Goal: Download file/media

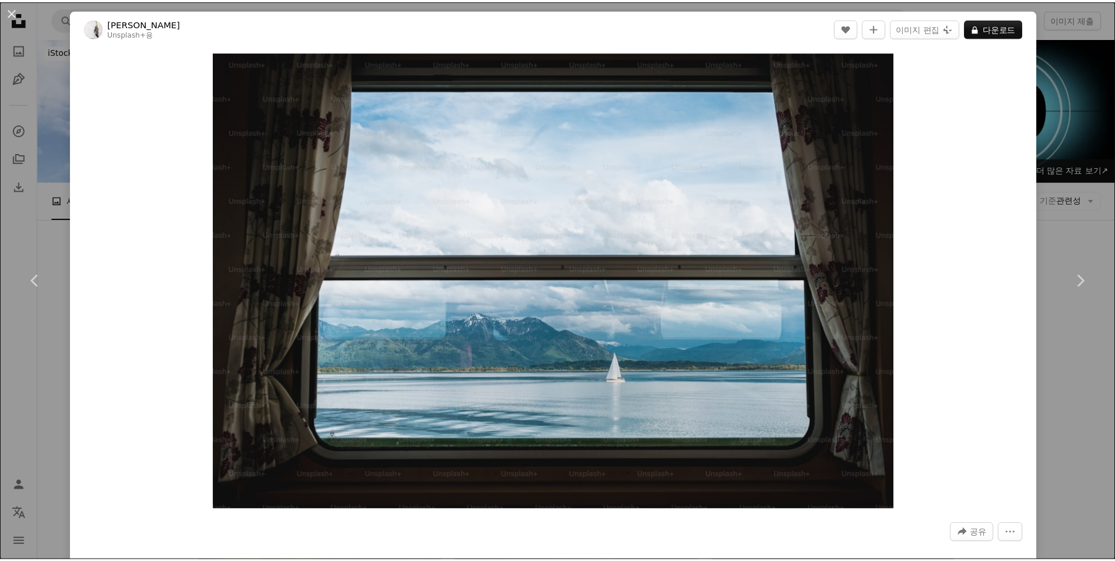
scroll to position [411, 0]
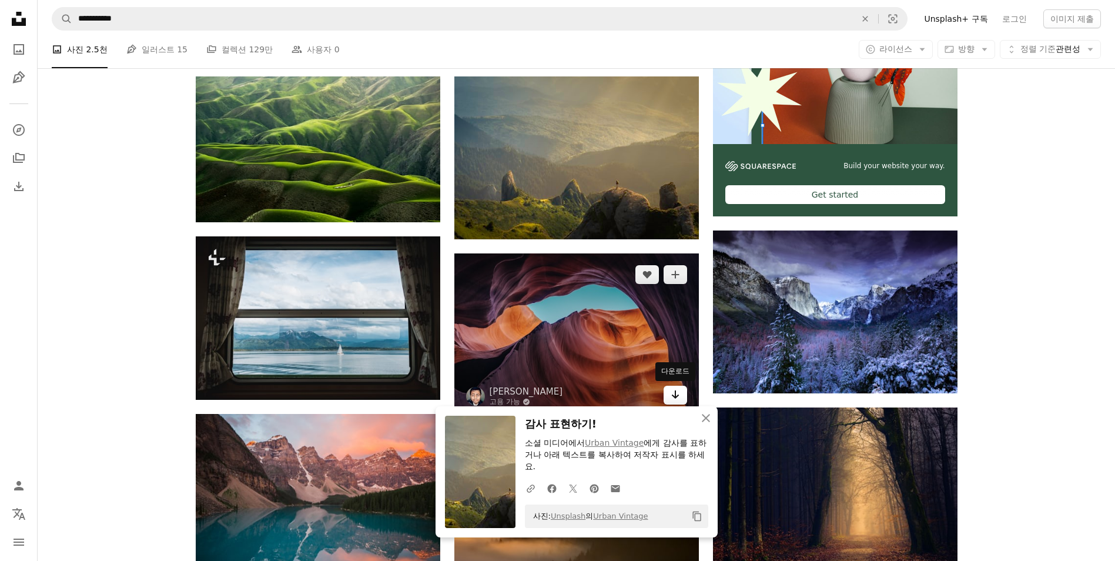
click at [680, 399] on link "Arrow pointing down" at bounding box center [676, 395] width 24 height 19
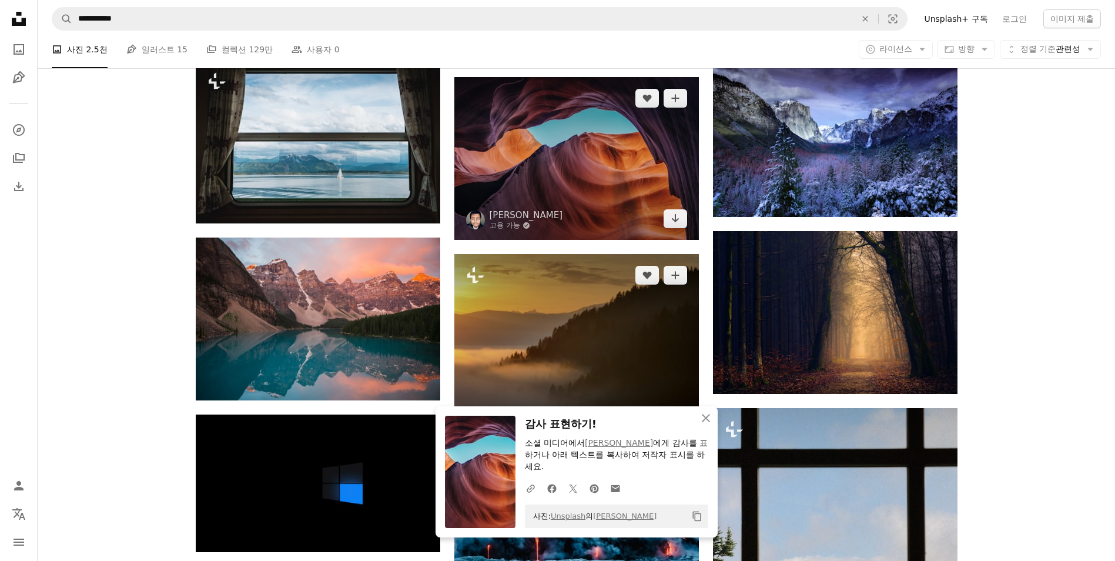
scroll to position [647, 0]
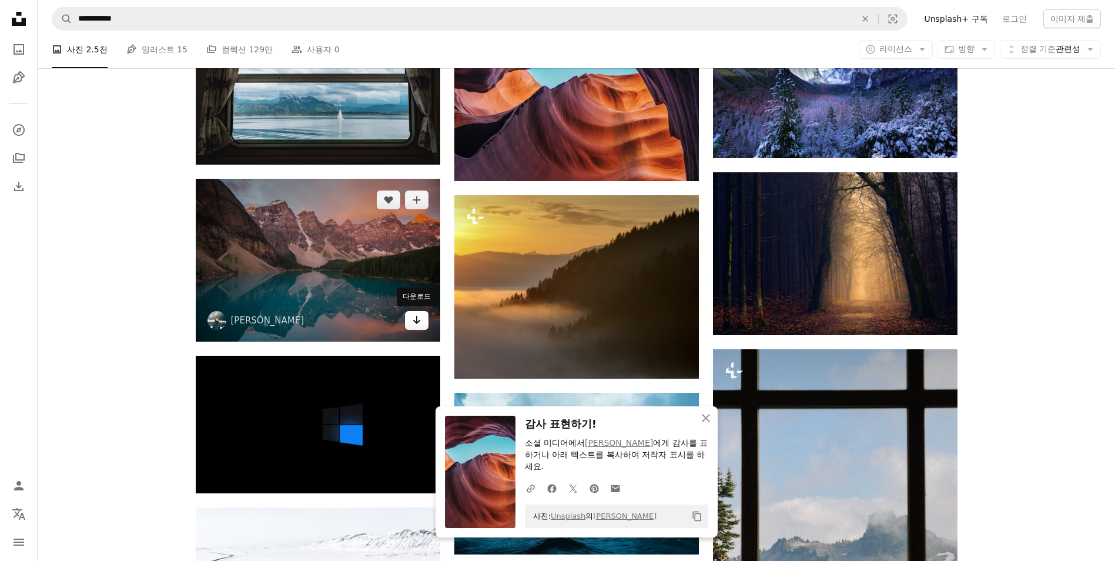
click at [414, 319] on icon "Arrow pointing down" at bounding box center [416, 320] width 9 height 14
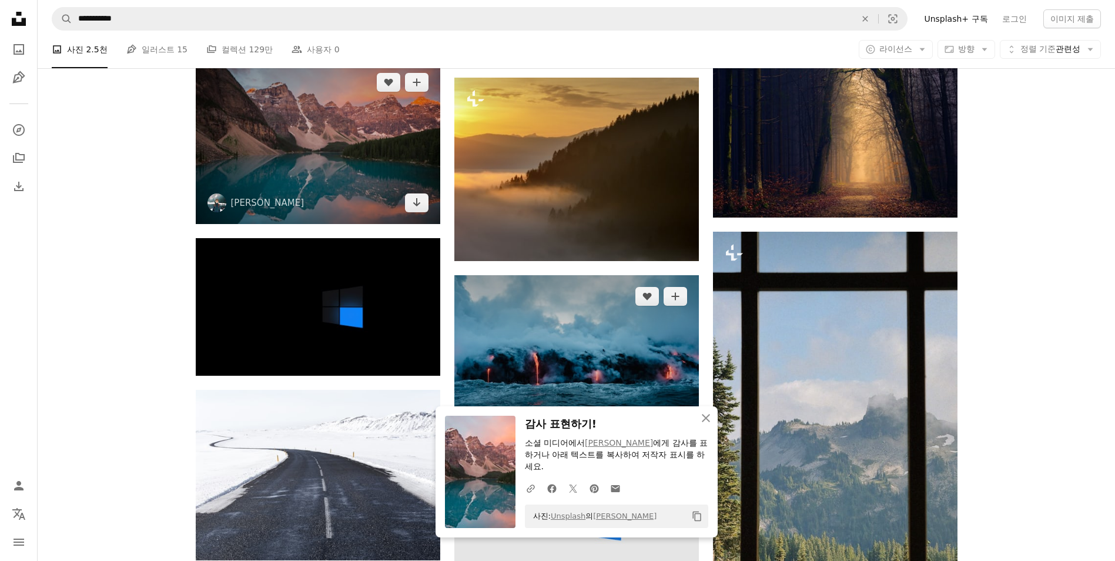
scroll to position [823, 0]
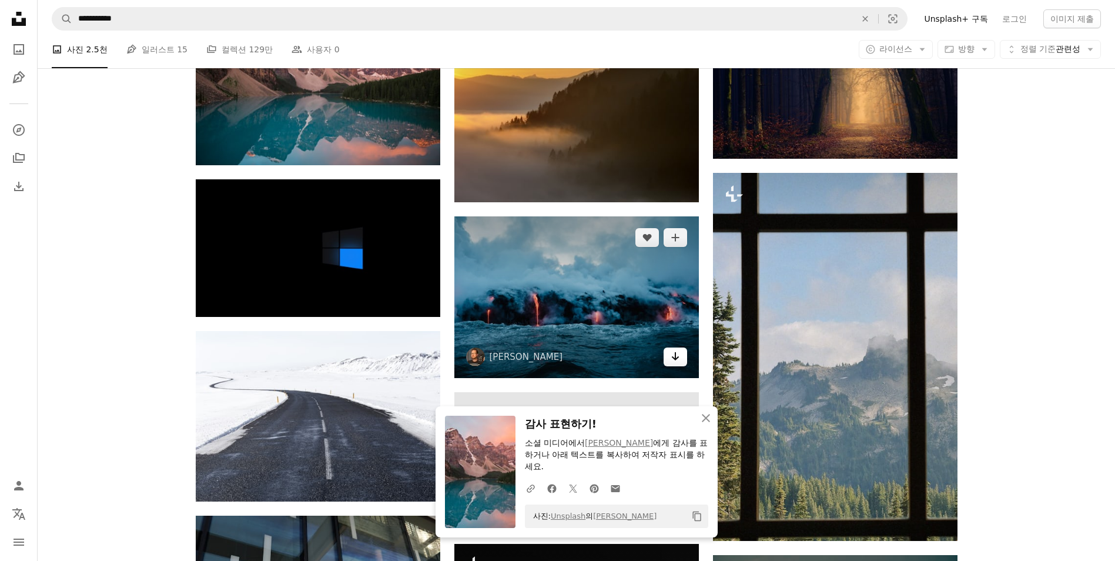
click at [672, 357] on icon "Arrow pointing down" at bounding box center [675, 356] width 9 height 14
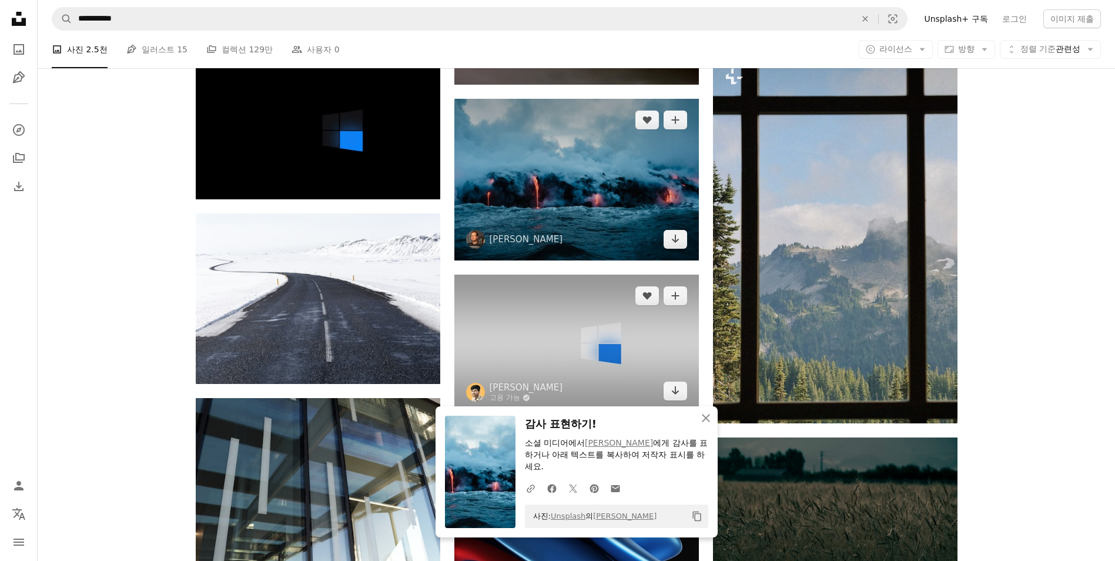
scroll to position [999, 0]
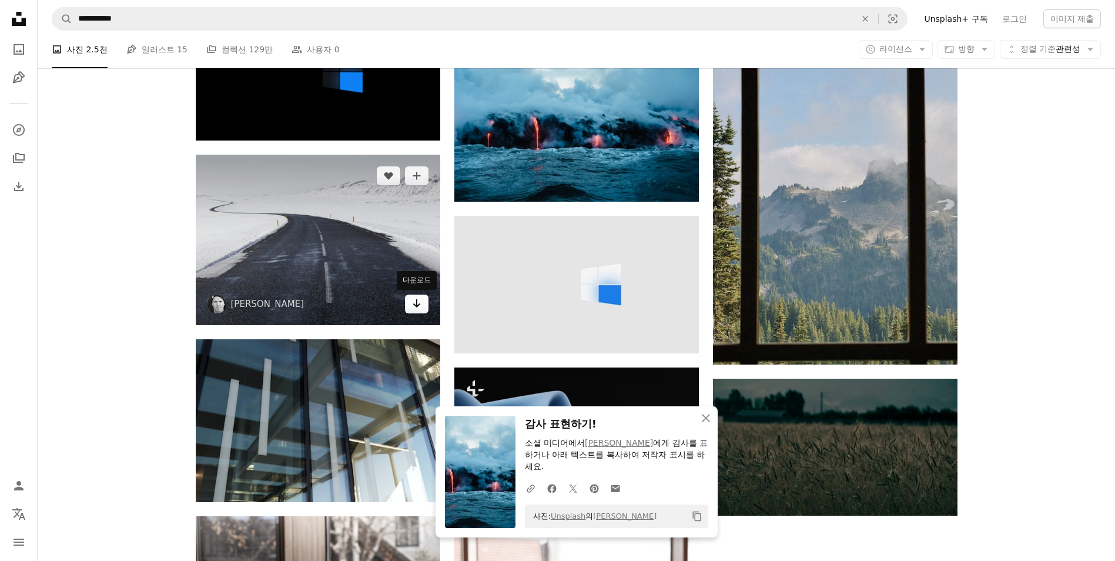
click at [415, 302] on icon "Arrow pointing down" at bounding box center [416, 303] width 9 height 14
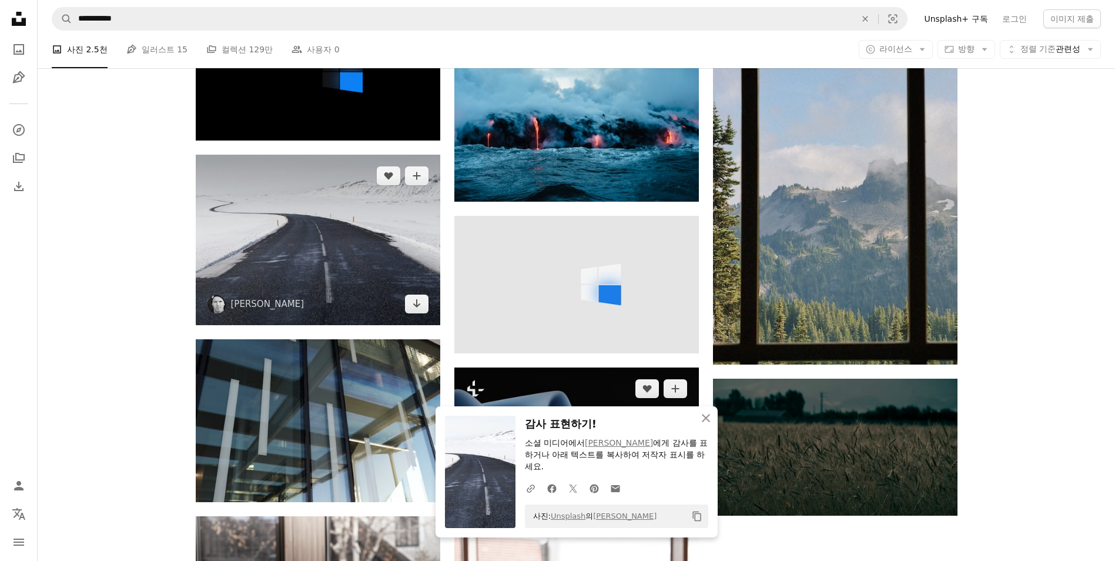
scroll to position [1117, 0]
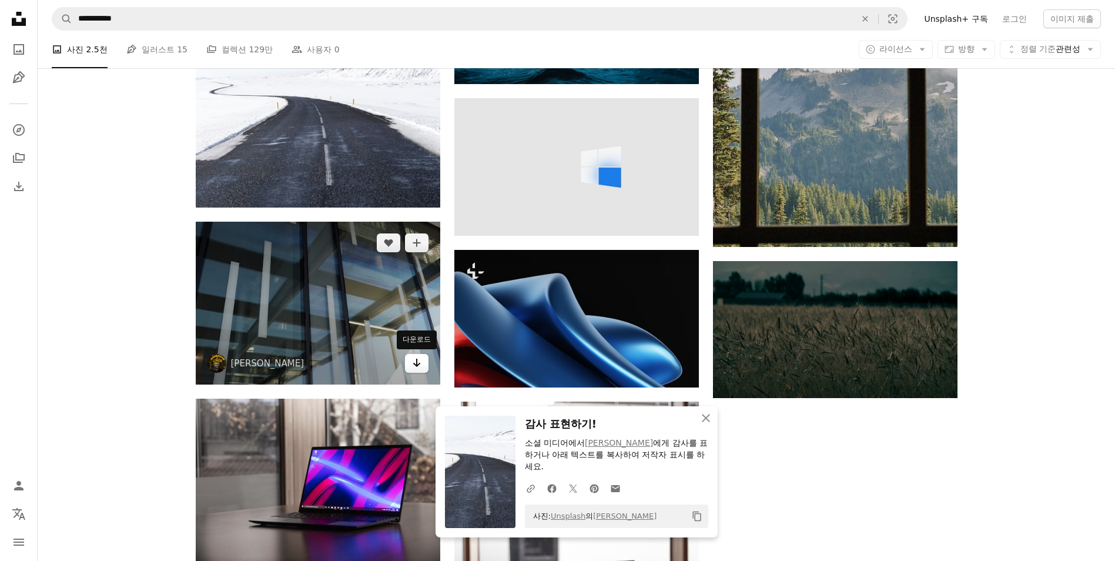
click at [420, 368] on icon "Arrow pointing down" at bounding box center [416, 363] width 9 height 14
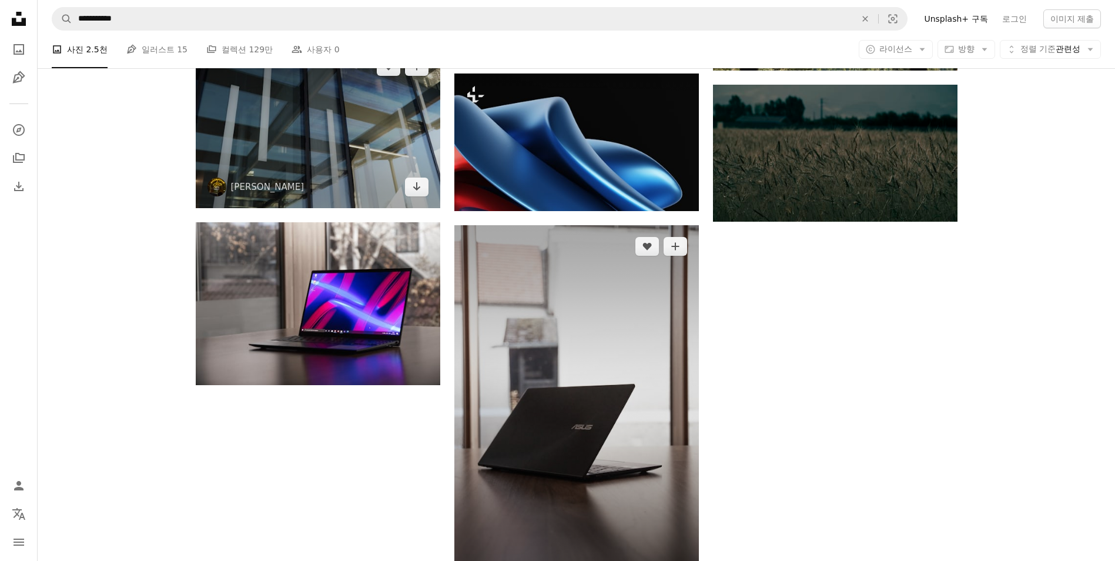
scroll to position [1352, 0]
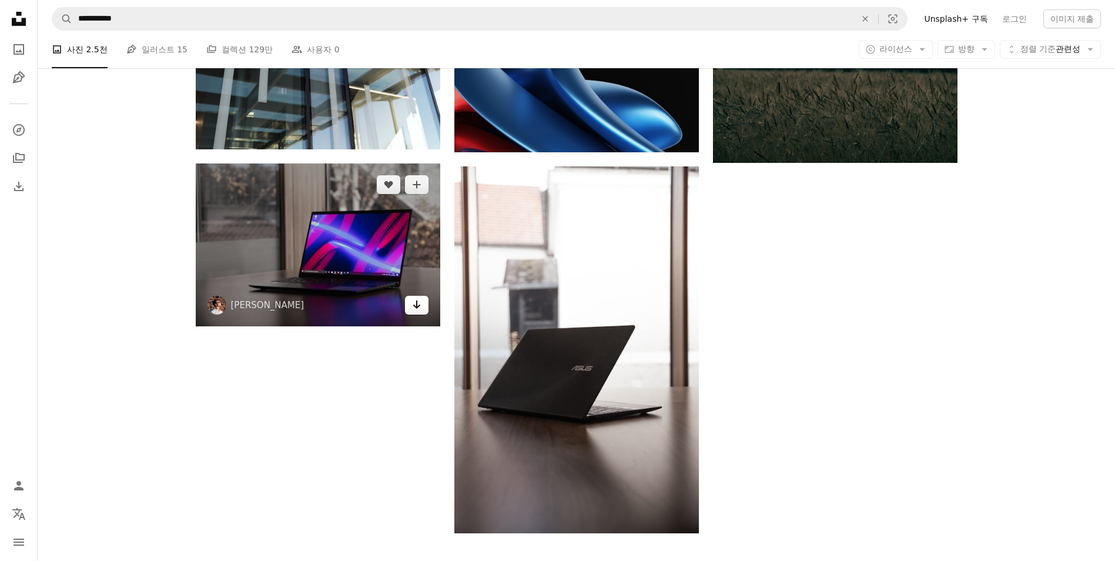
click at [420, 307] on icon "Arrow pointing down" at bounding box center [416, 304] width 9 height 14
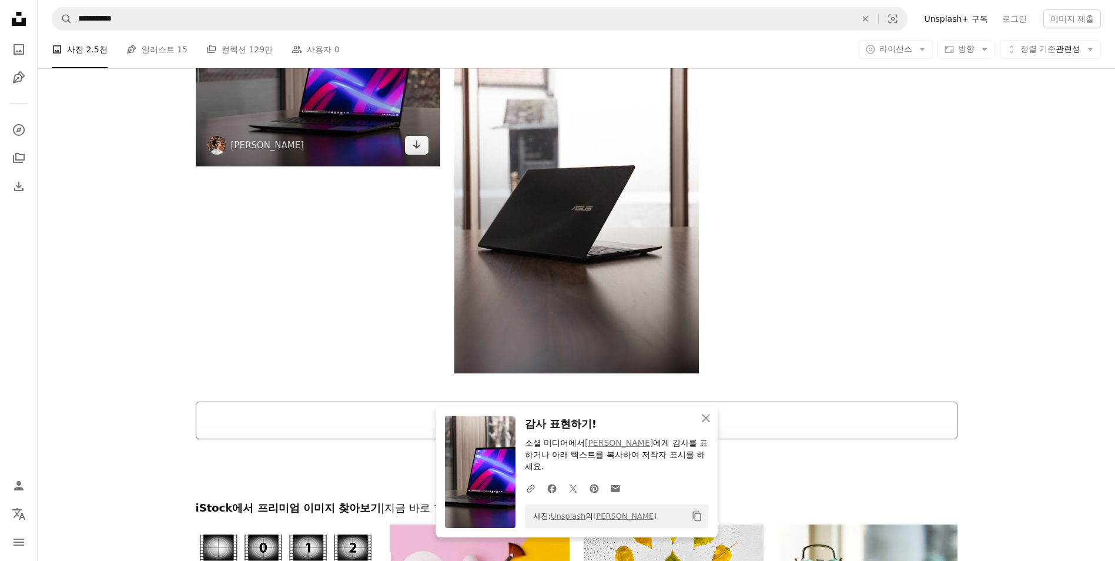
scroll to position [1688, 0]
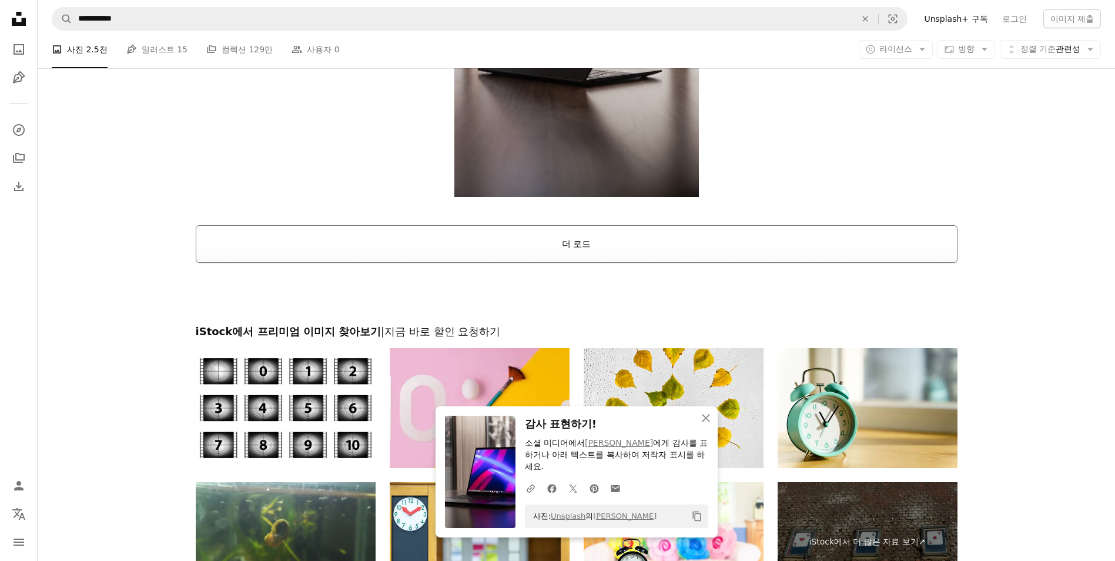
click at [565, 252] on button "더 로드" at bounding box center [577, 244] width 762 height 38
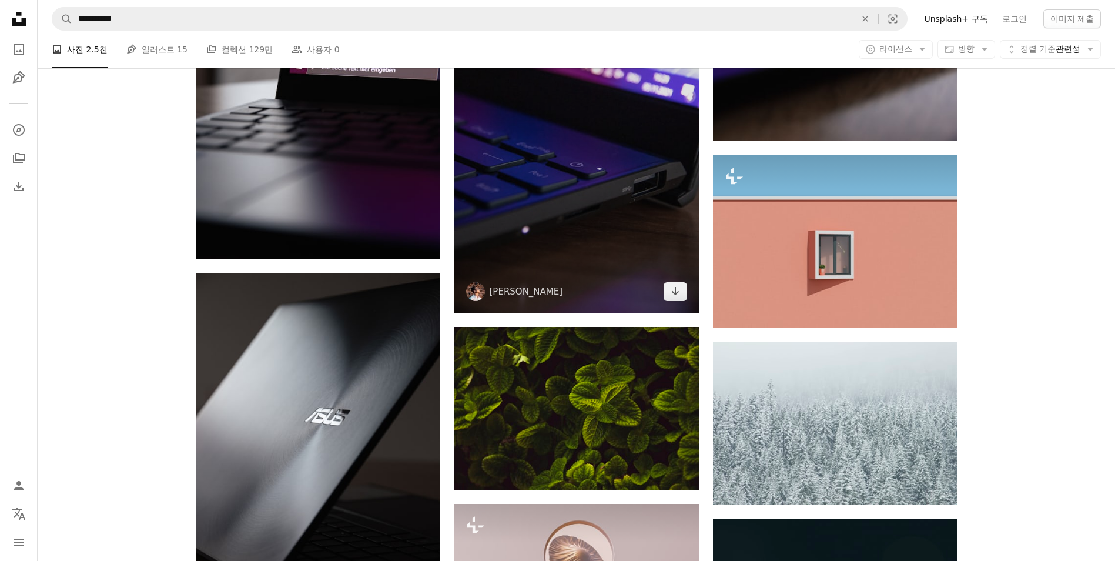
scroll to position [2629, 0]
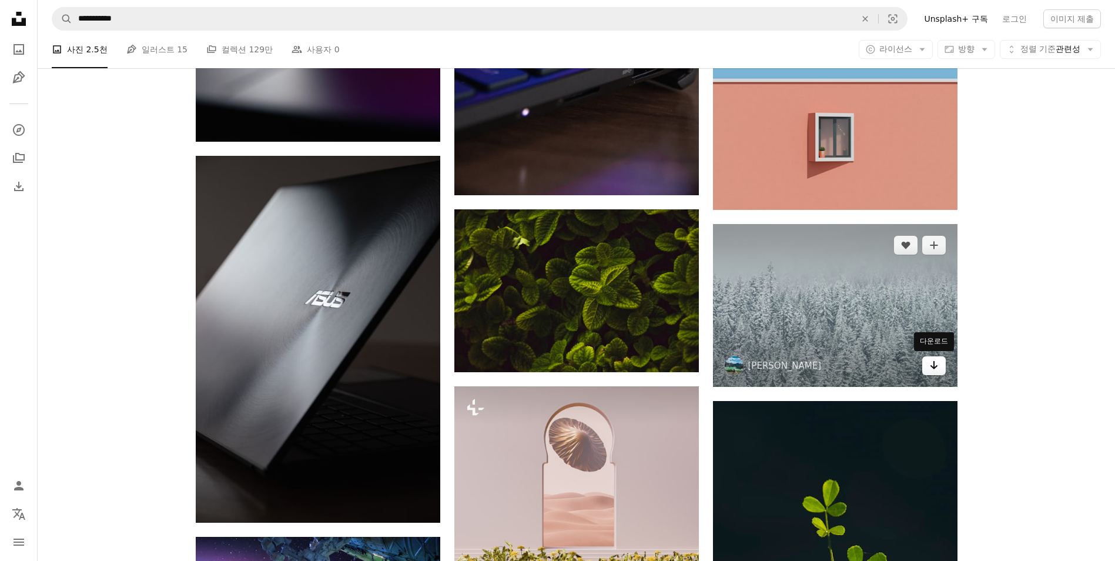
click at [935, 366] on icon "Arrow pointing down" at bounding box center [933, 365] width 9 height 14
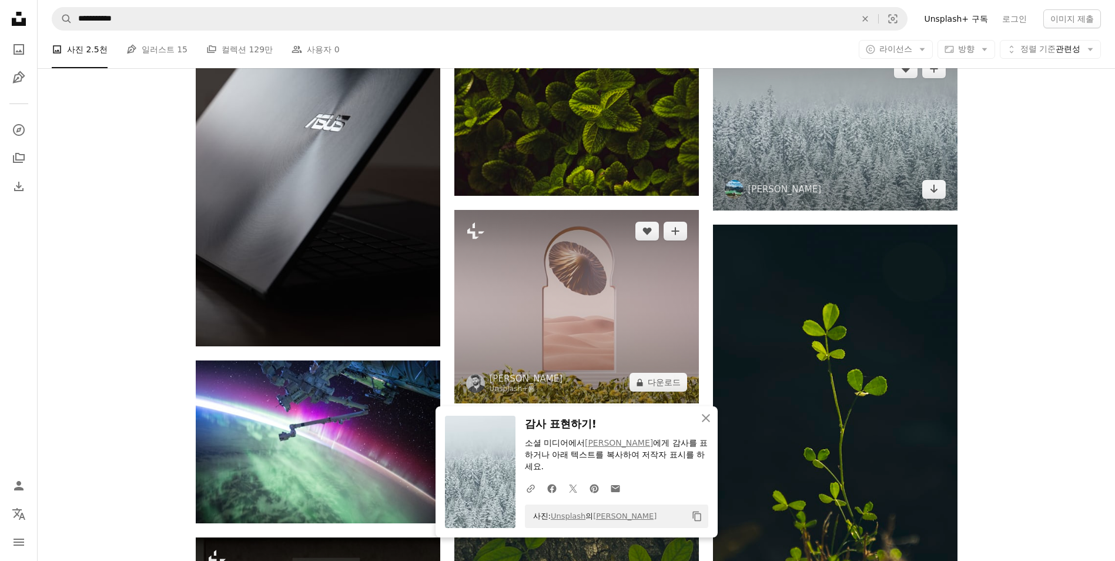
scroll to position [2923, 0]
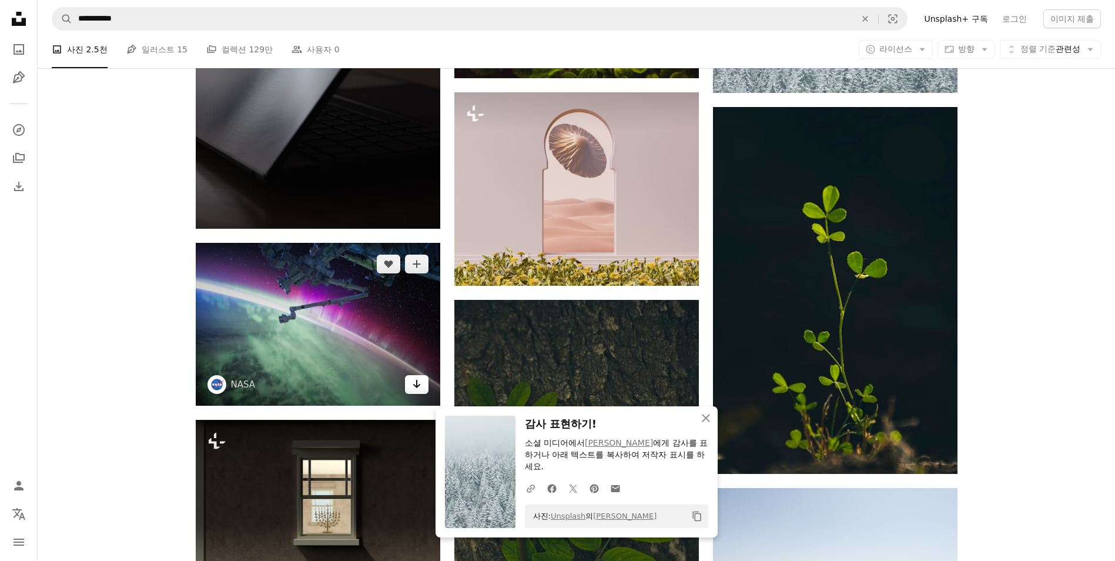
click at [417, 389] on icon "Arrow pointing down" at bounding box center [416, 384] width 9 height 14
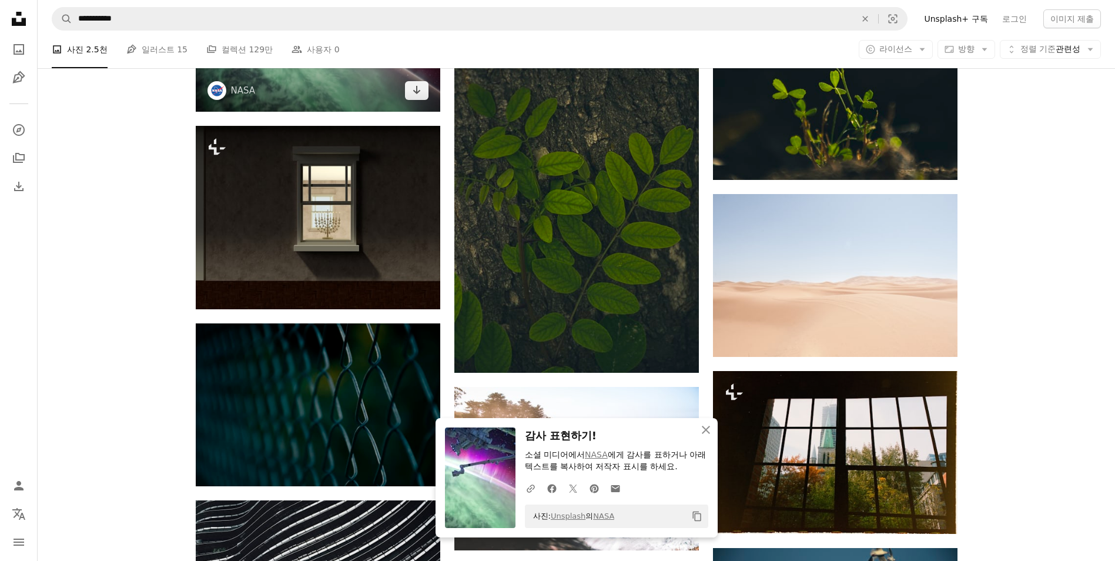
scroll to position [3275, 0]
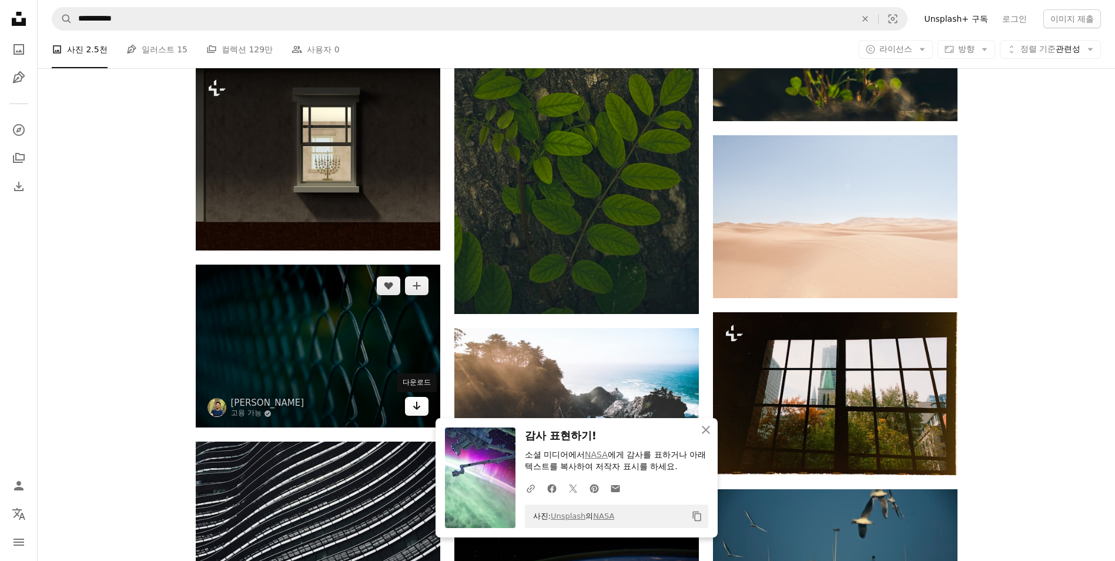
click at [415, 407] on icon "다운로드" at bounding box center [417, 405] width 8 height 8
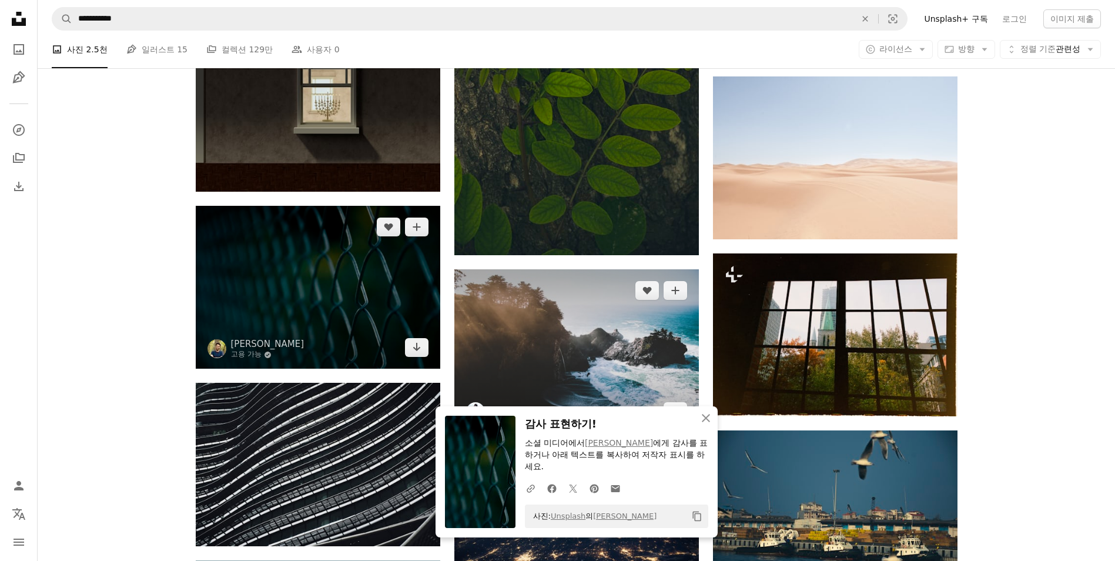
scroll to position [3393, 0]
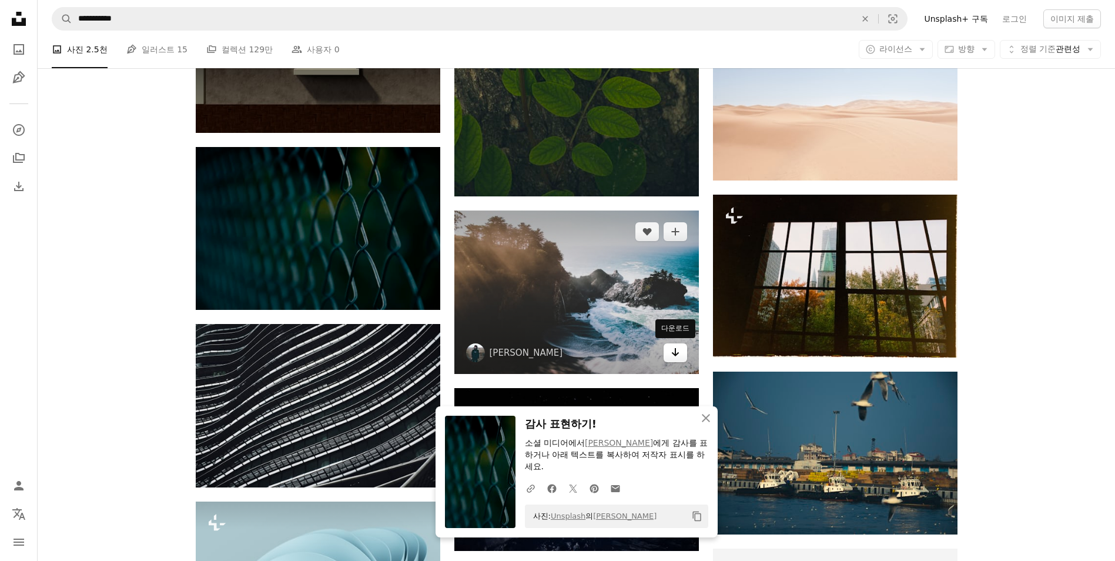
click at [671, 352] on icon "Arrow pointing down" at bounding box center [675, 352] width 9 height 14
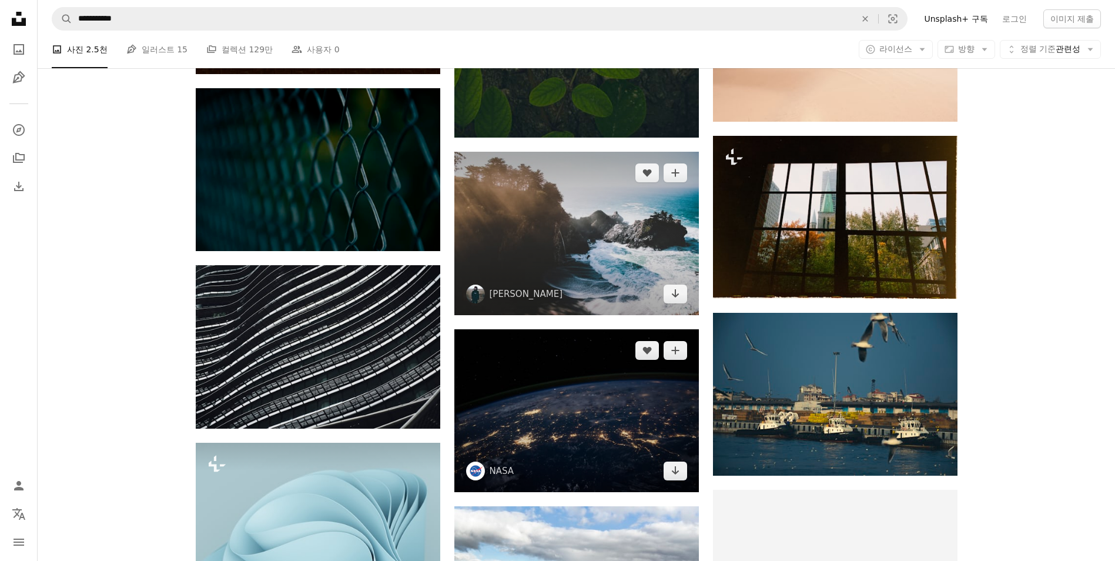
scroll to position [3511, 0]
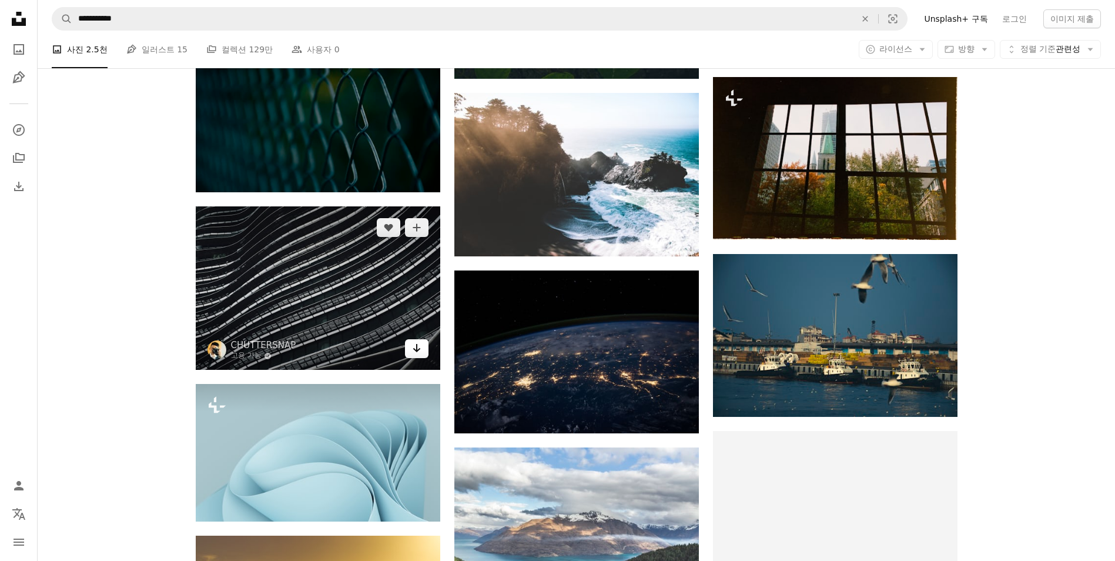
click at [413, 349] on icon "Arrow pointing down" at bounding box center [416, 348] width 9 height 14
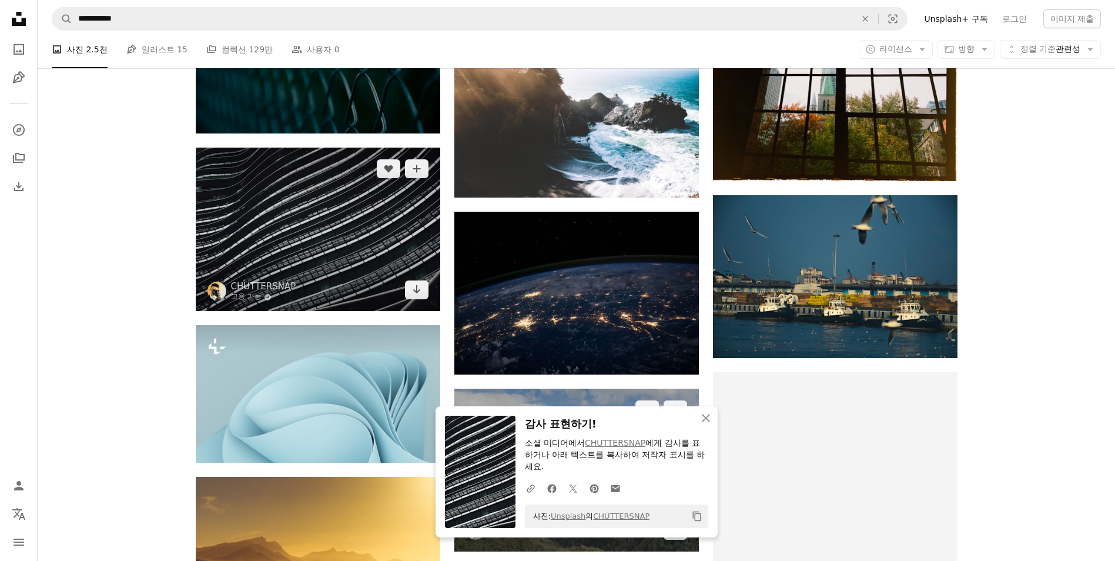
scroll to position [3628, 0]
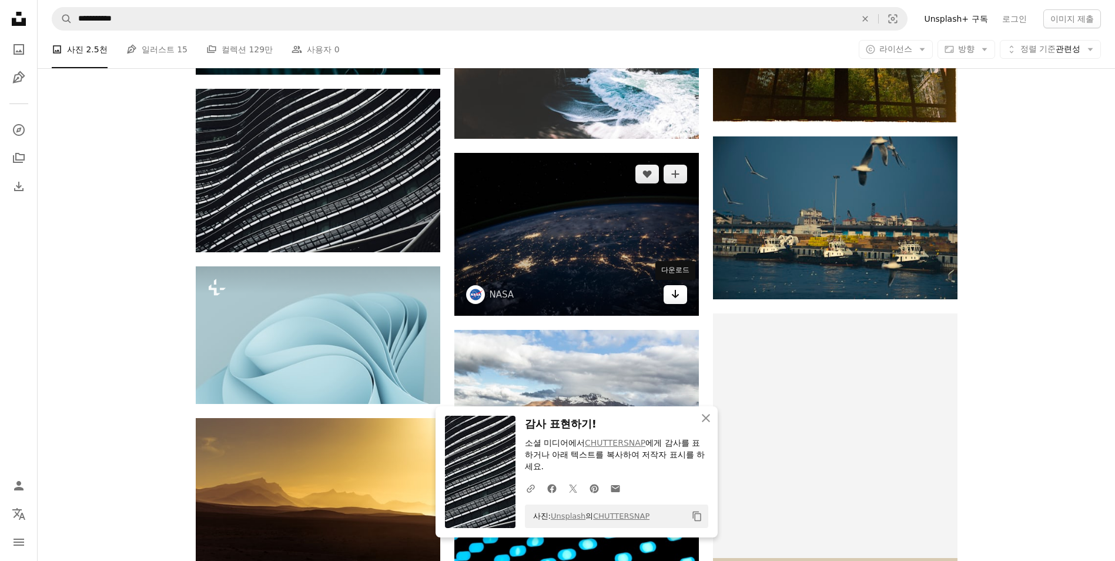
click at [675, 293] on icon "다운로드" at bounding box center [675, 294] width 8 height 8
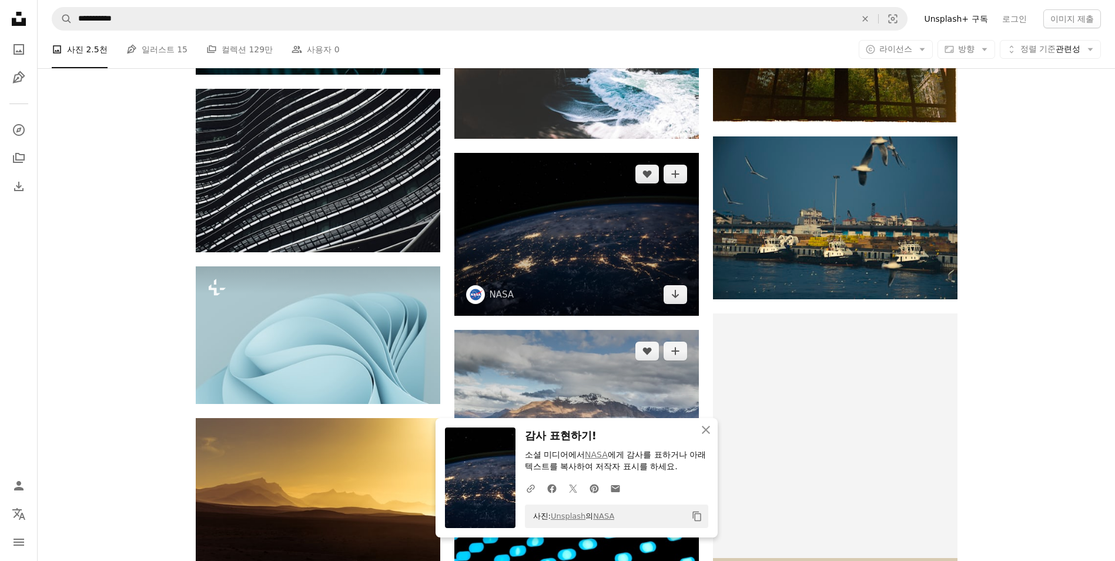
scroll to position [3746, 0]
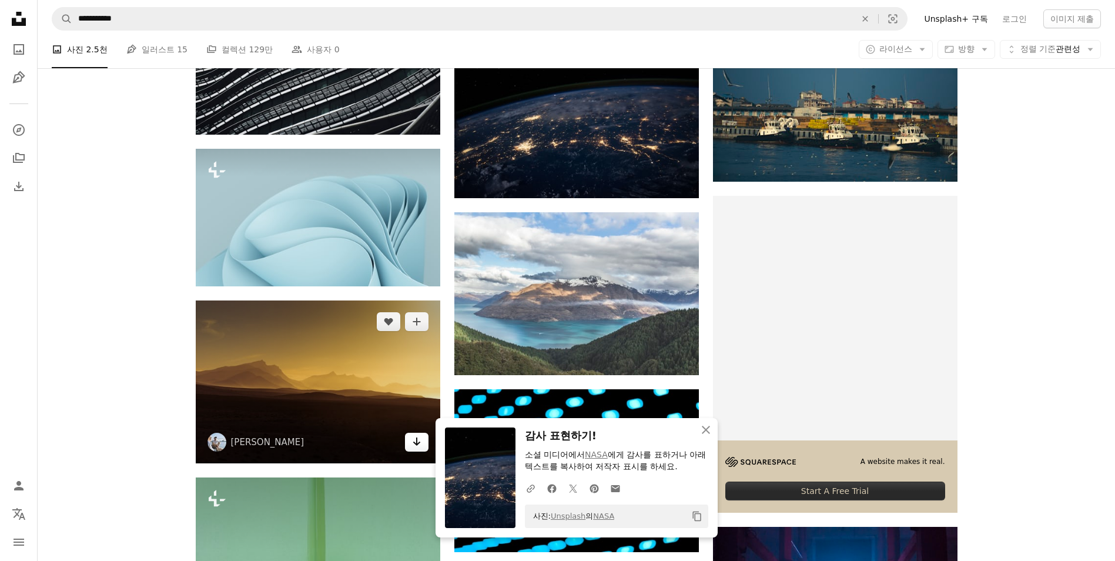
click at [421, 438] on icon "Arrow pointing down" at bounding box center [416, 441] width 9 height 14
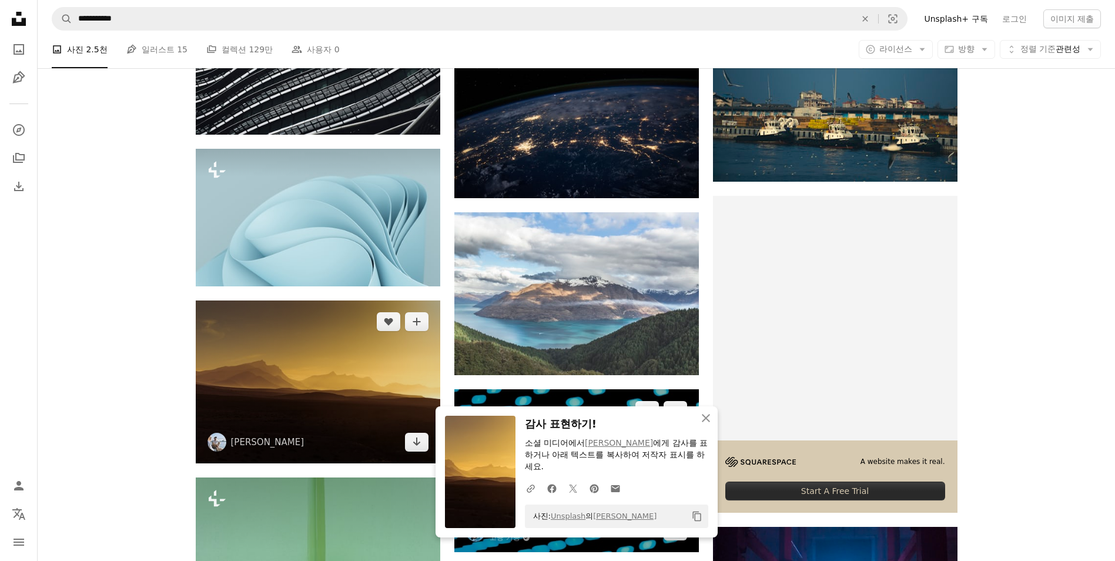
scroll to position [3804, 0]
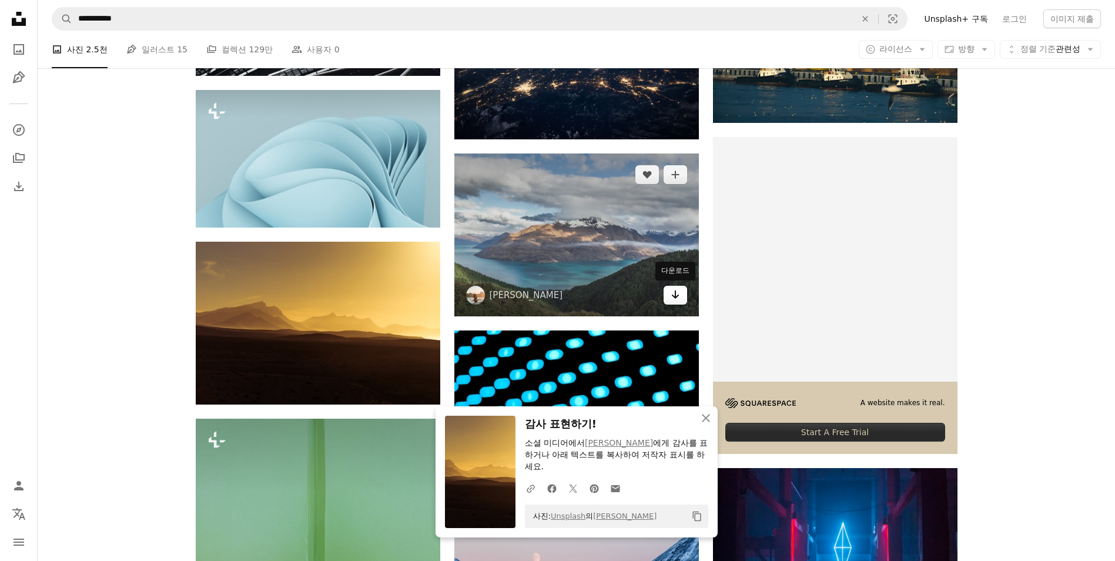
click at [672, 297] on icon "Arrow pointing down" at bounding box center [675, 294] width 9 height 14
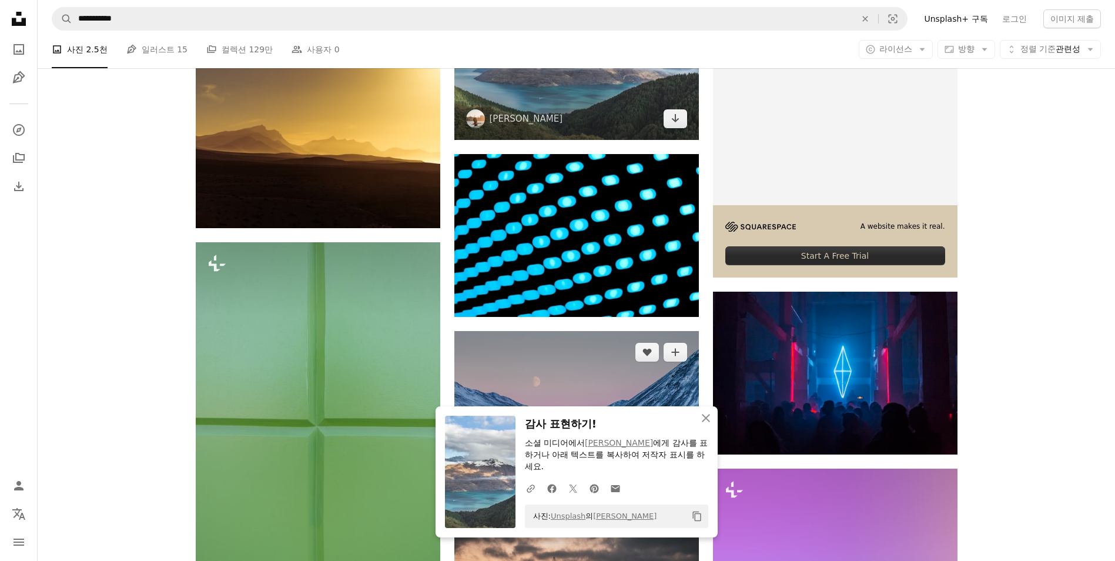
scroll to position [4040, 0]
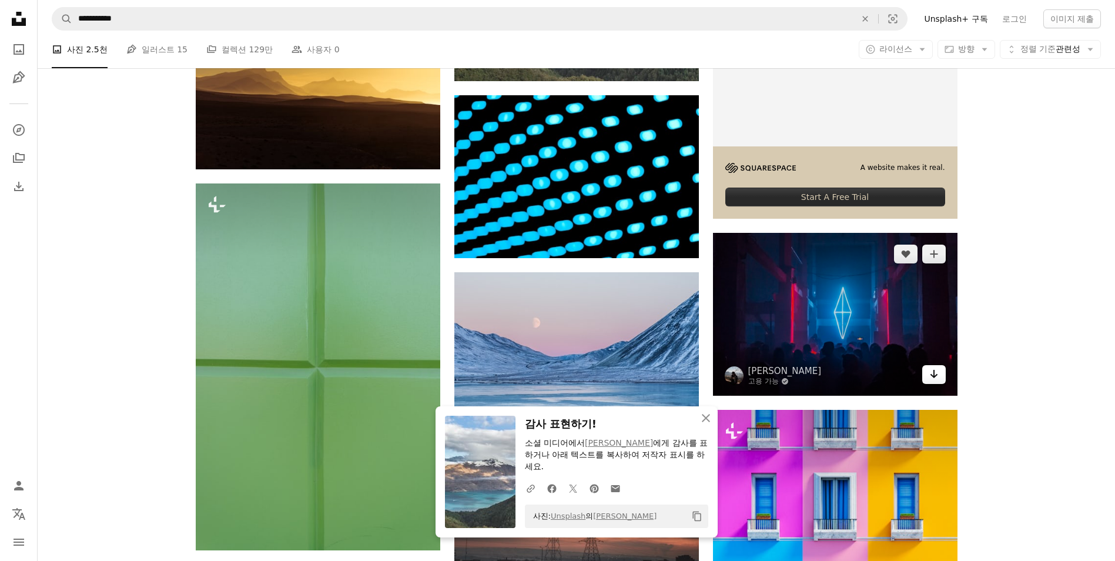
click at [937, 383] on link "Arrow pointing down" at bounding box center [934, 374] width 24 height 19
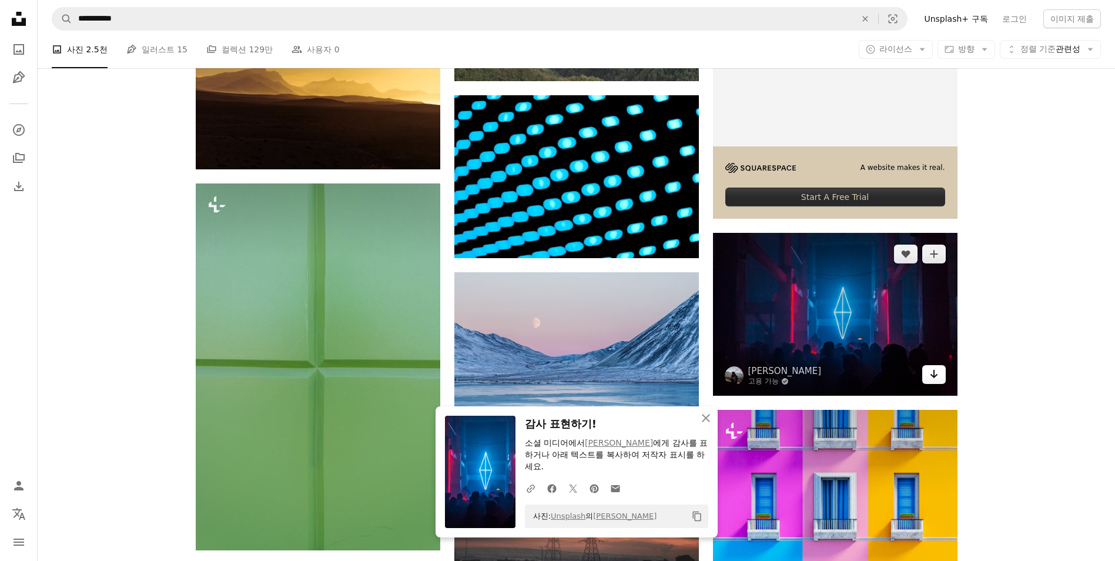
click at [936, 377] on icon "Arrow pointing down" at bounding box center [933, 374] width 9 height 14
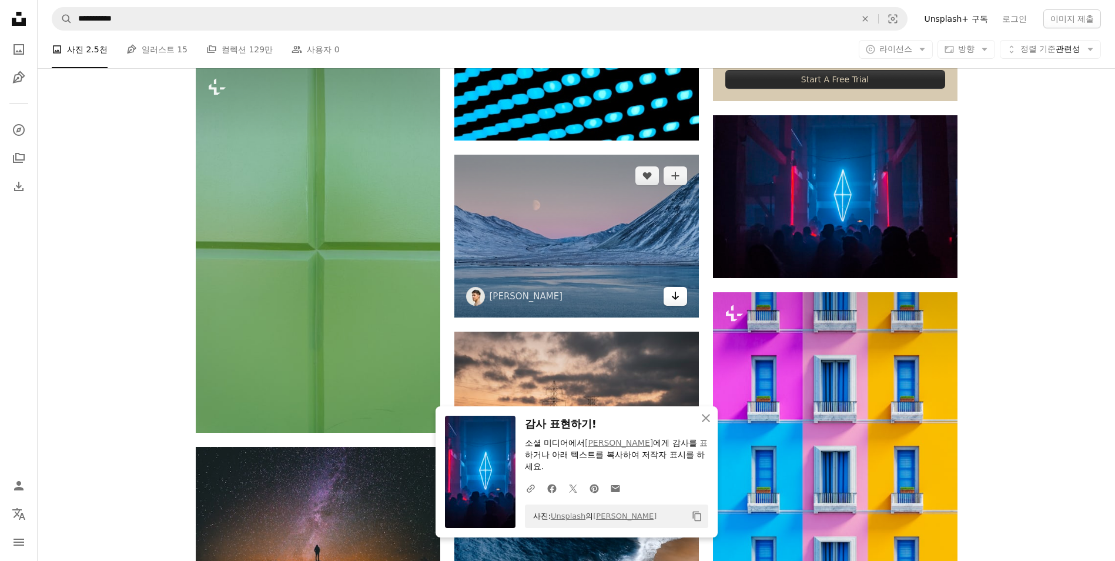
click at [677, 296] on icon "Arrow pointing down" at bounding box center [675, 296] width 9 height 14
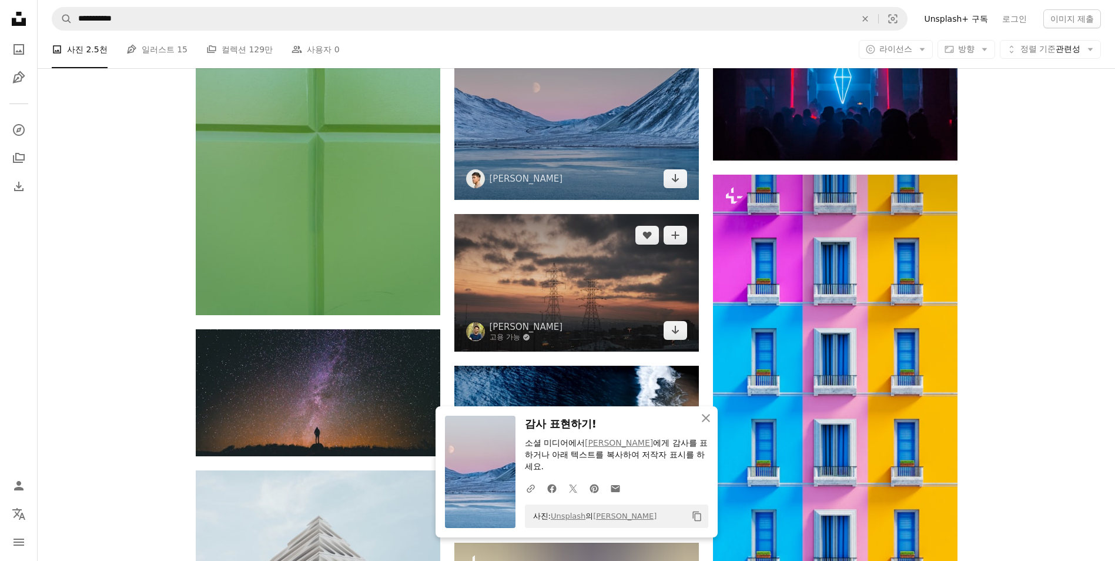
scroll to position [4334, 0]
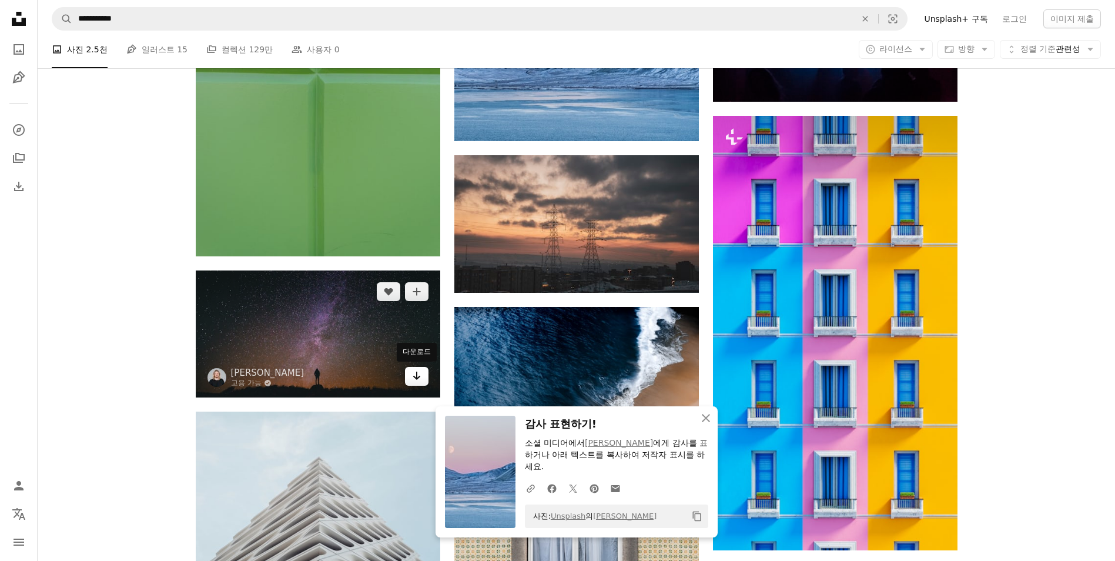
click at [422, 374] on link "Arrow pointing down" at bounding box center [417, 376] width 24 height 19
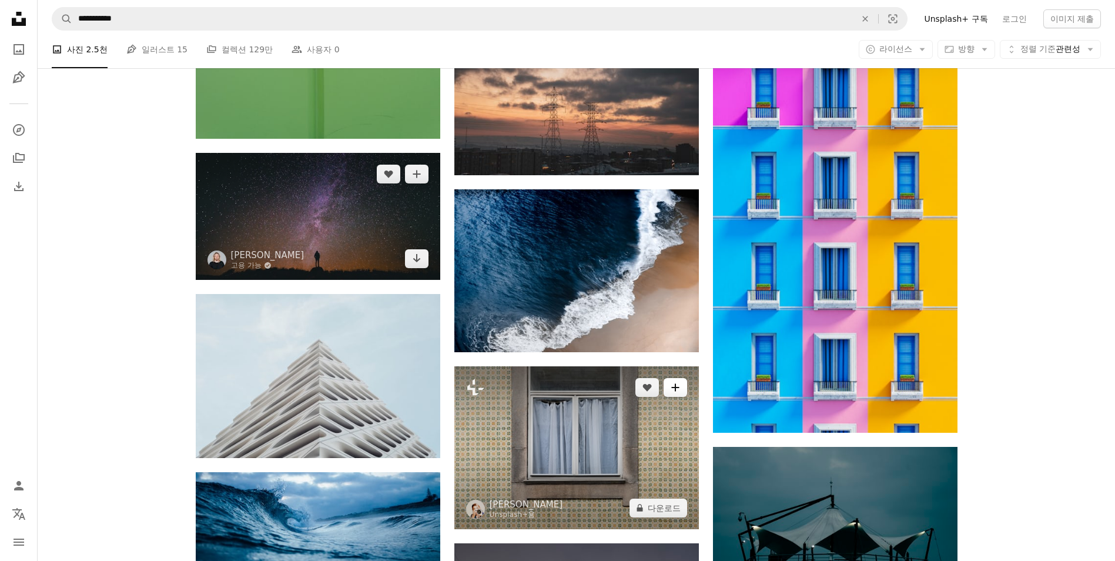
scroll to position [4510, 0]
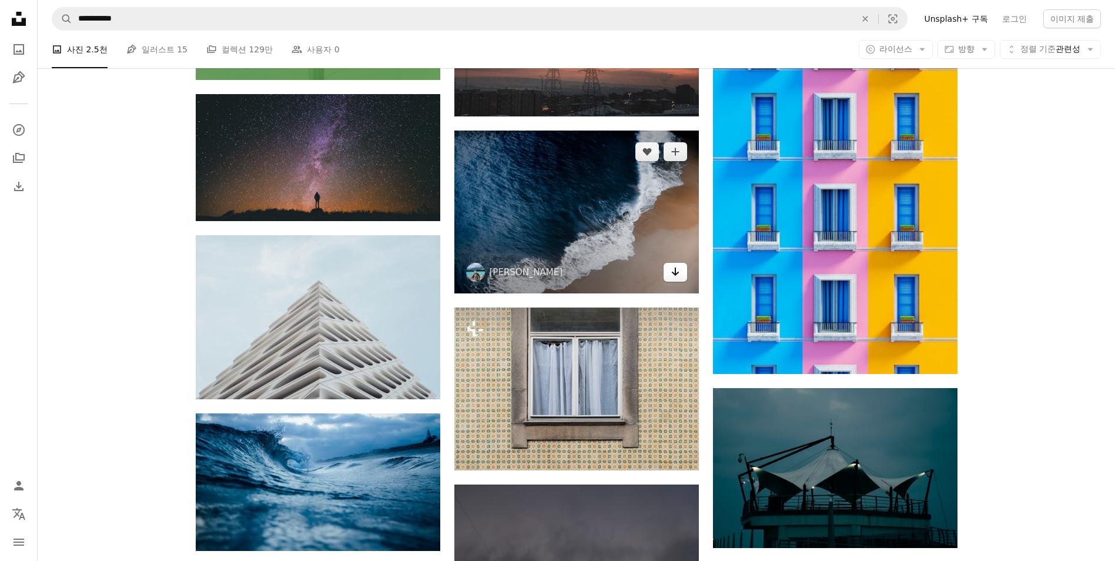
click at [684, 270] on link "Arrow pointing down" at bounding box center [676, 272] width 24 height 19
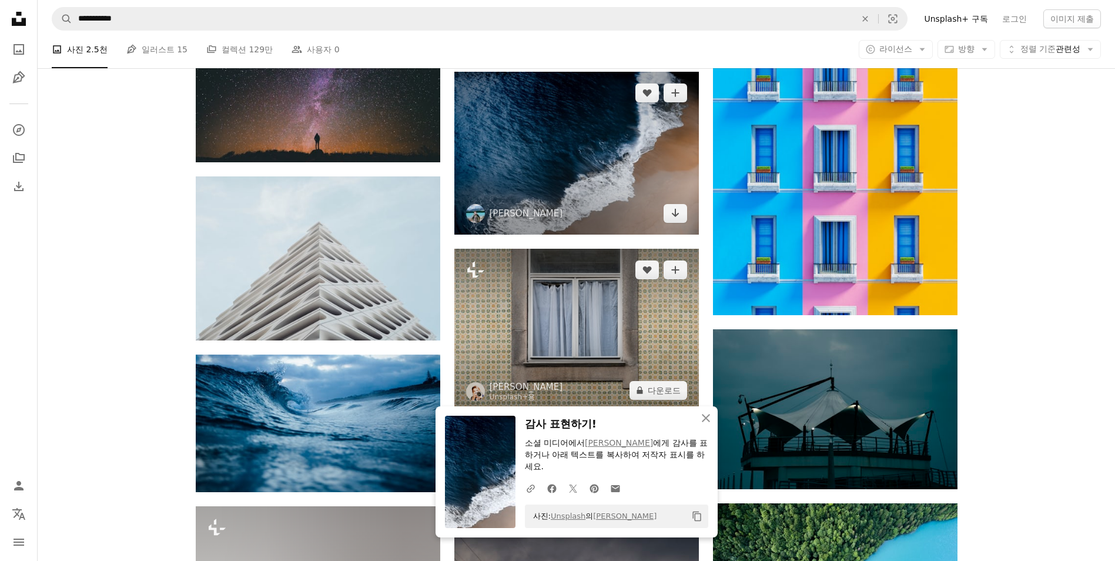
scroll to position [4627, 0]
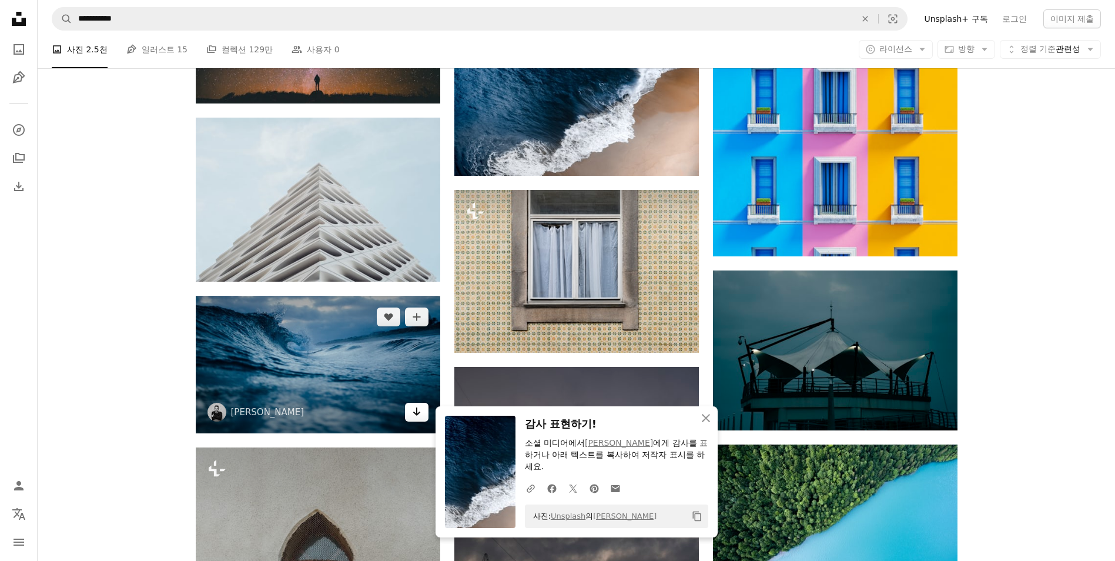
click at [420, 411] on icon "Arrow pointing down" at bounding box center [416, 411] width 9 height 14
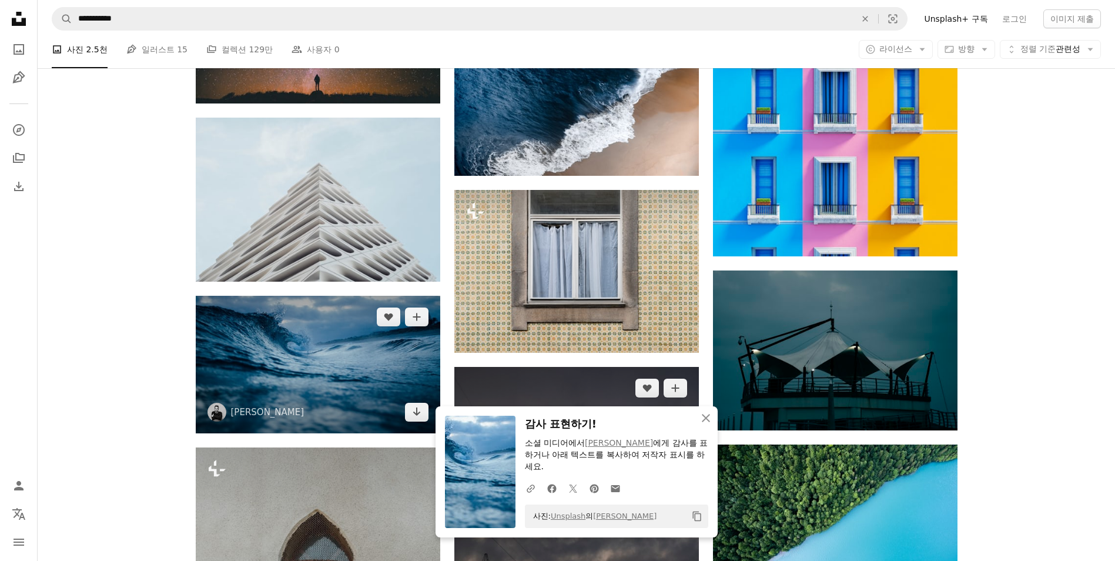
scroll to position [4804, 0]
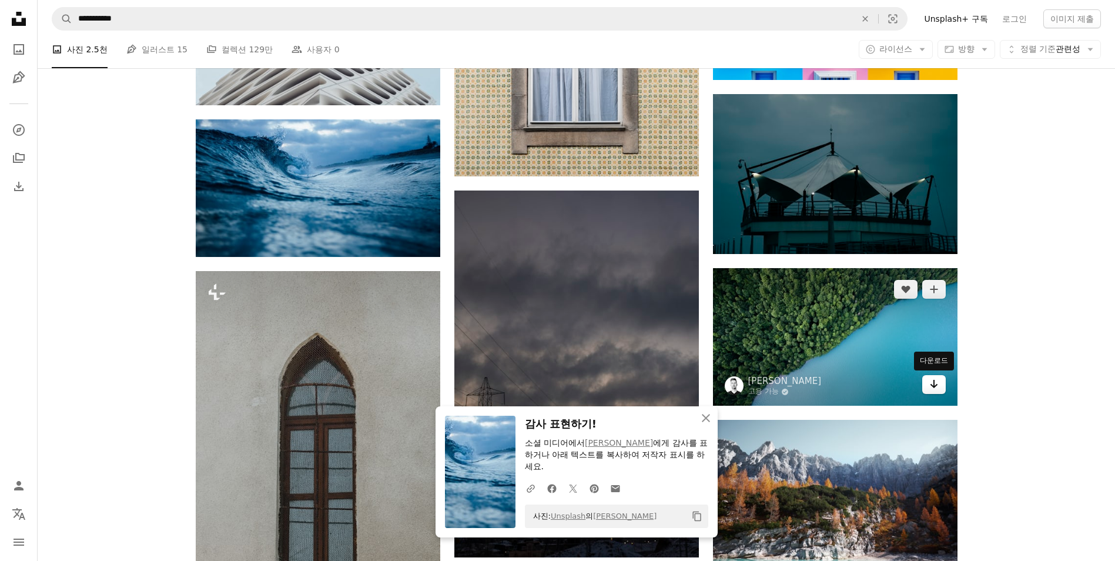
click at [939, 388] on link "Arrow pointing down" at bounding box center [934, 384] width 24 height 19
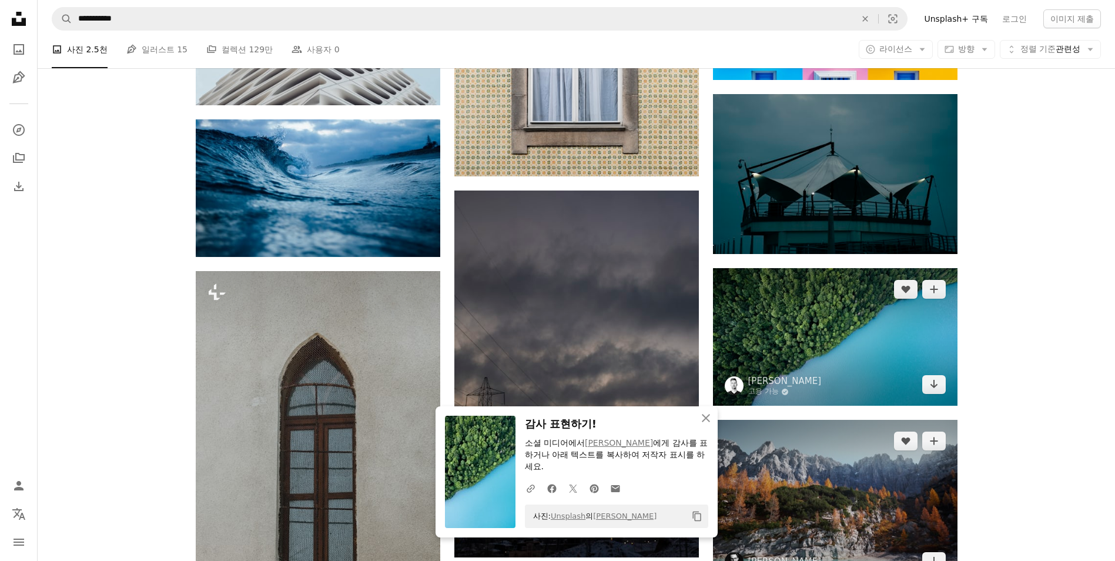
scroll to position [4921, 0]
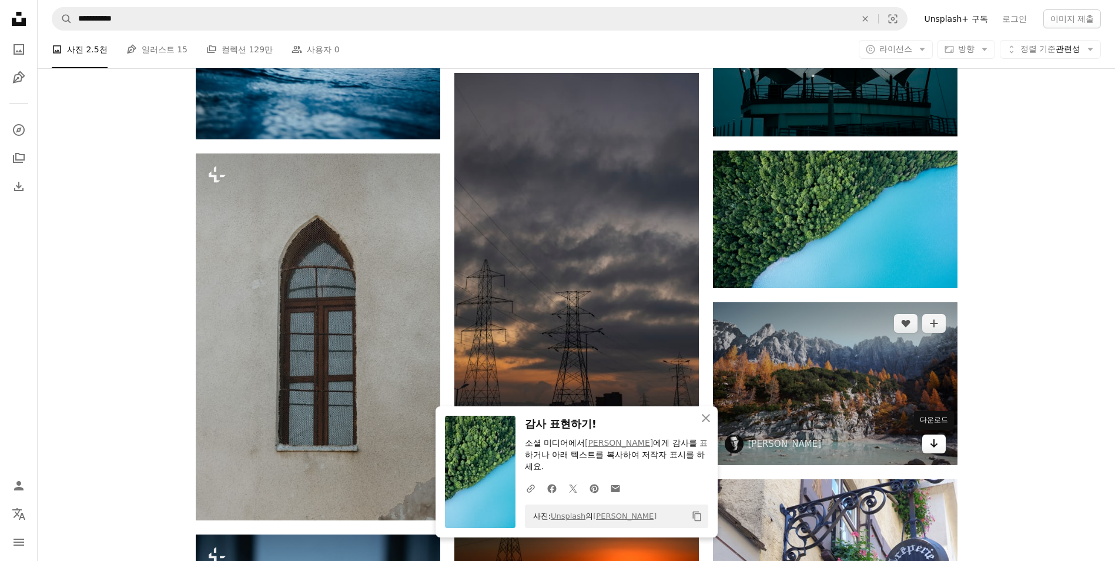
click at [931, 443] on icon "Arrow pointing down" at bounding box center [933, 443] width 9 height 14
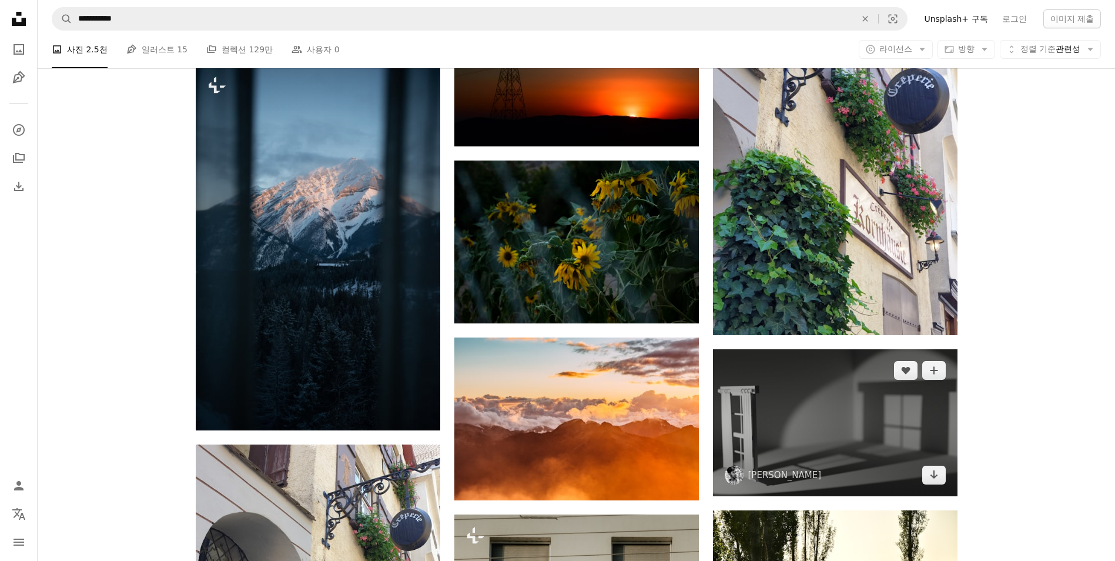
scroll to position [5450, 0]
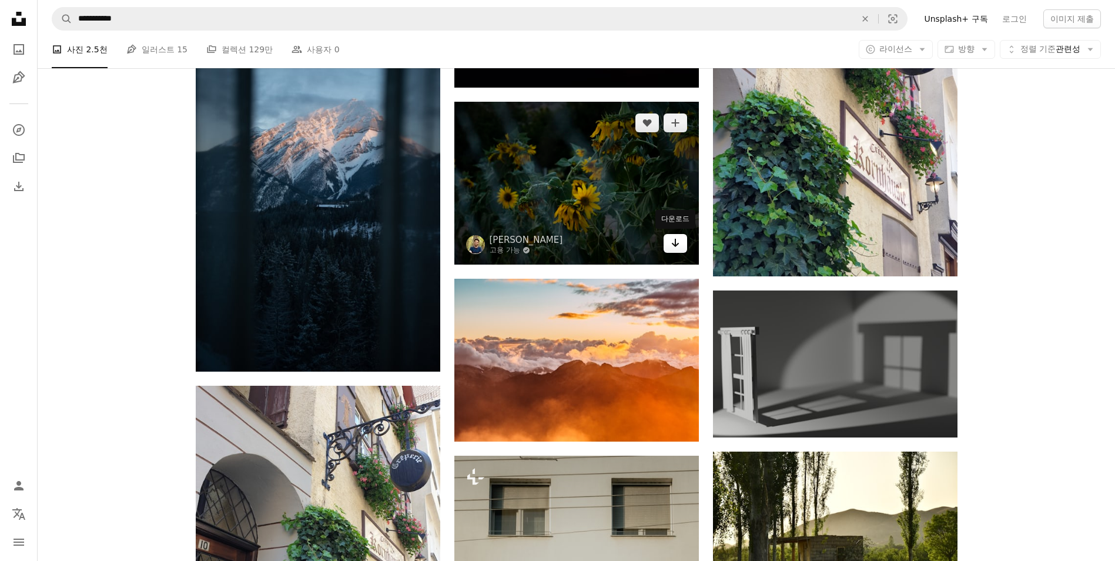
click at [675, 245] on icon "다운로드" at bounding box center [675, 243] width 8 height 8
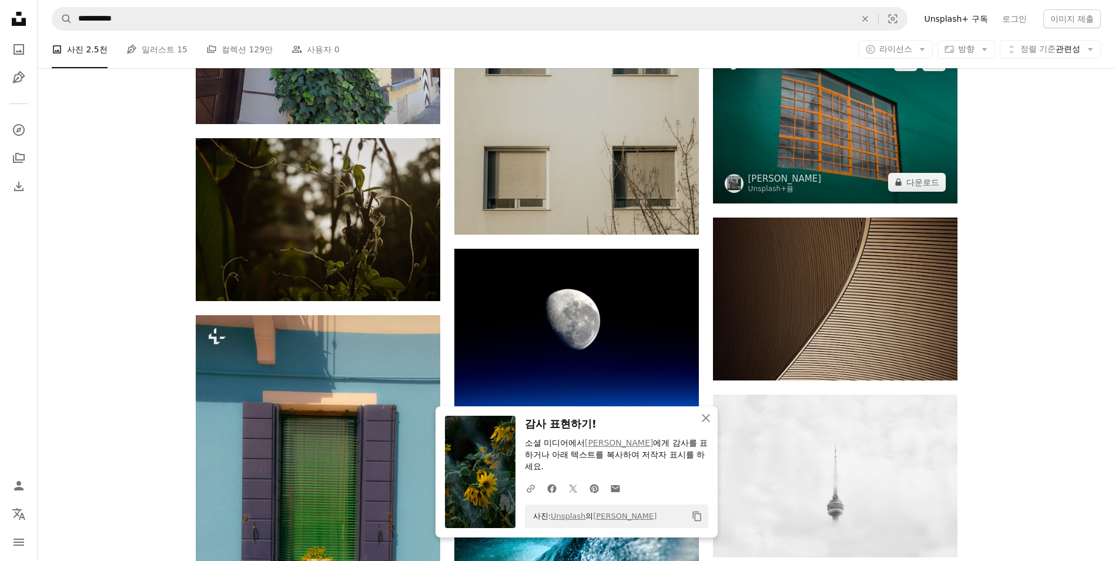
scroll to position [5803, 0]
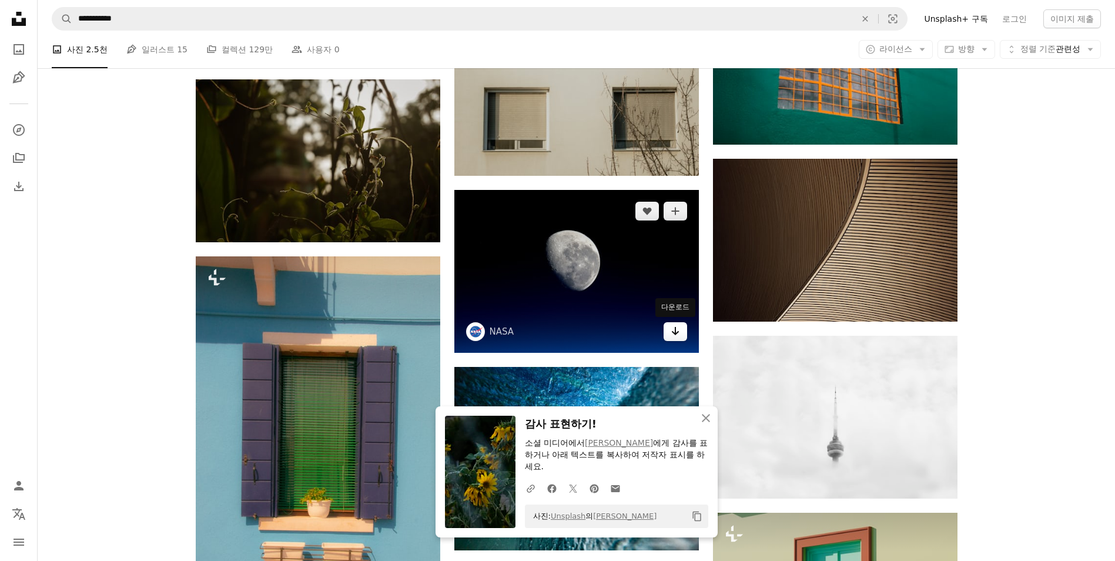
click at [676, 336] on icon "Arrow pointing down" at bounding box center [675, 331] width 9 height 14
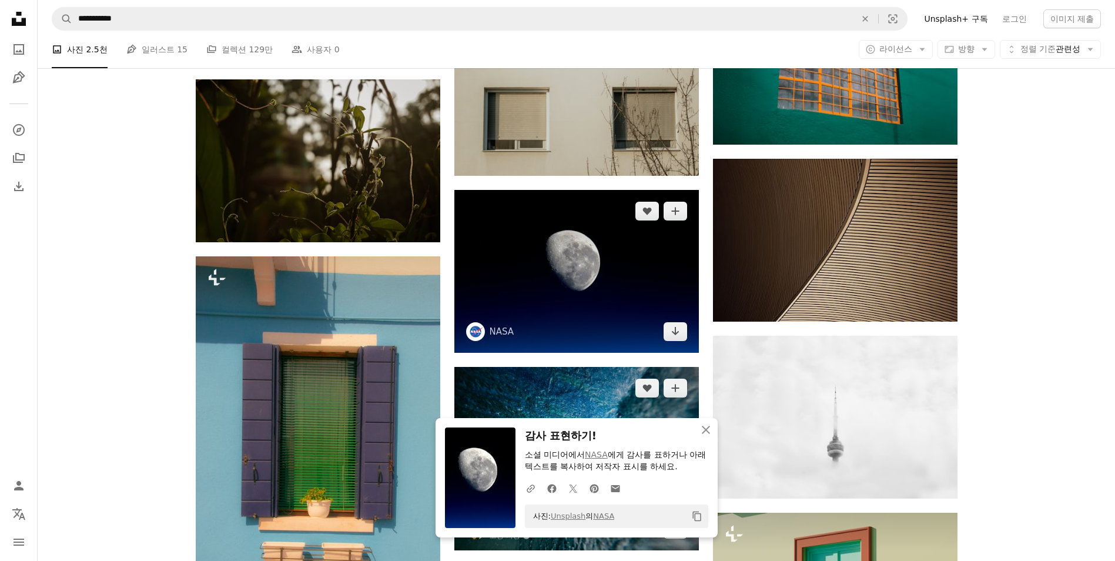
scroll to position [6273, 0]
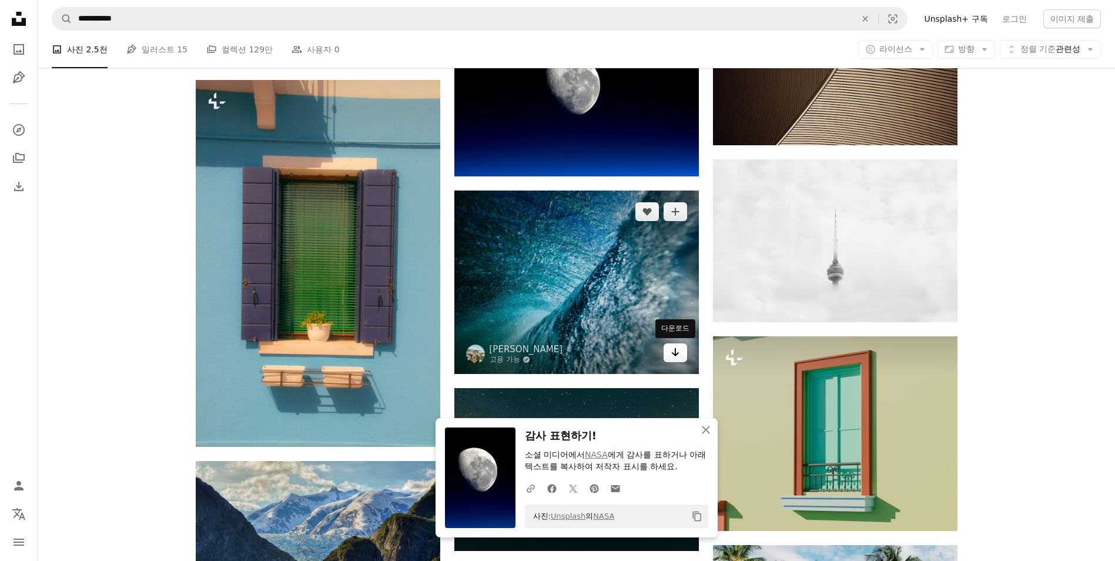
click at [679, 352] on icon "Arrow pointing down" at bounding box center [675, 352] width 9 height 14
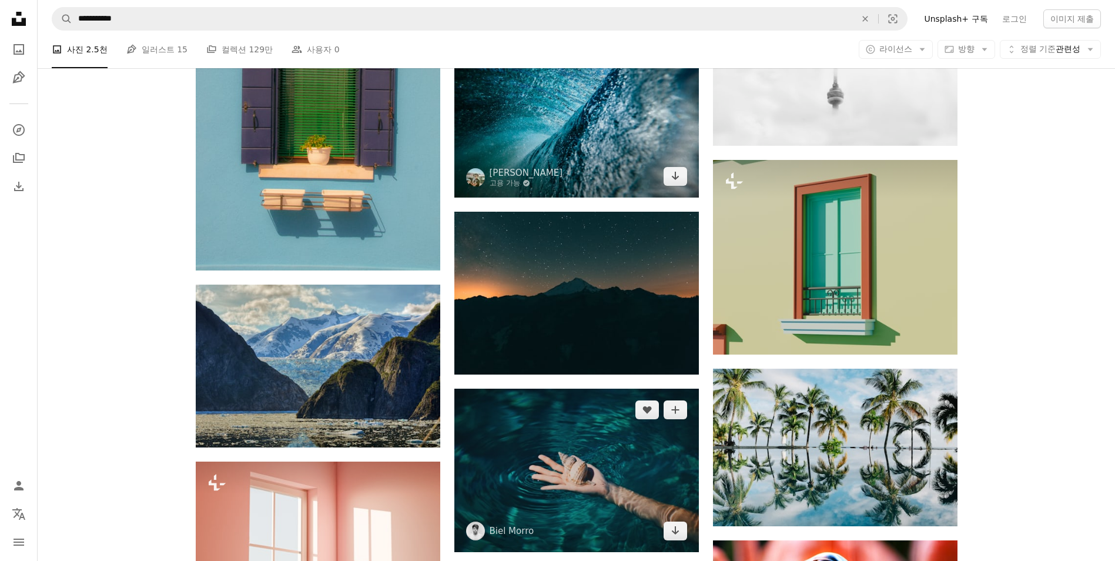
scroll to position [6509, 0]
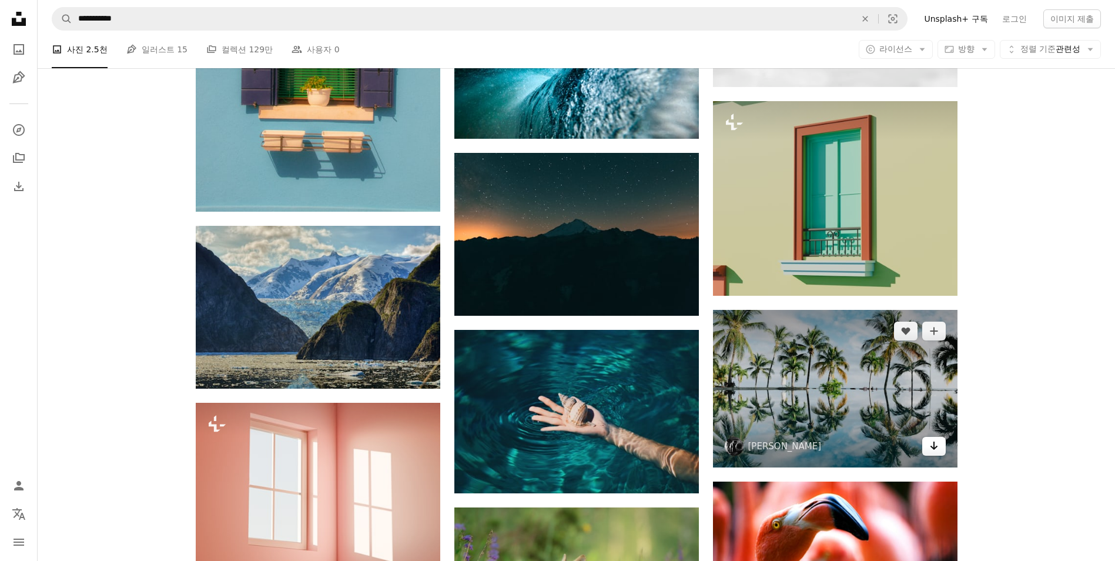
click at [932, 447] on icon "다운로드" at bounding box center [934, 445] width 8 height 8
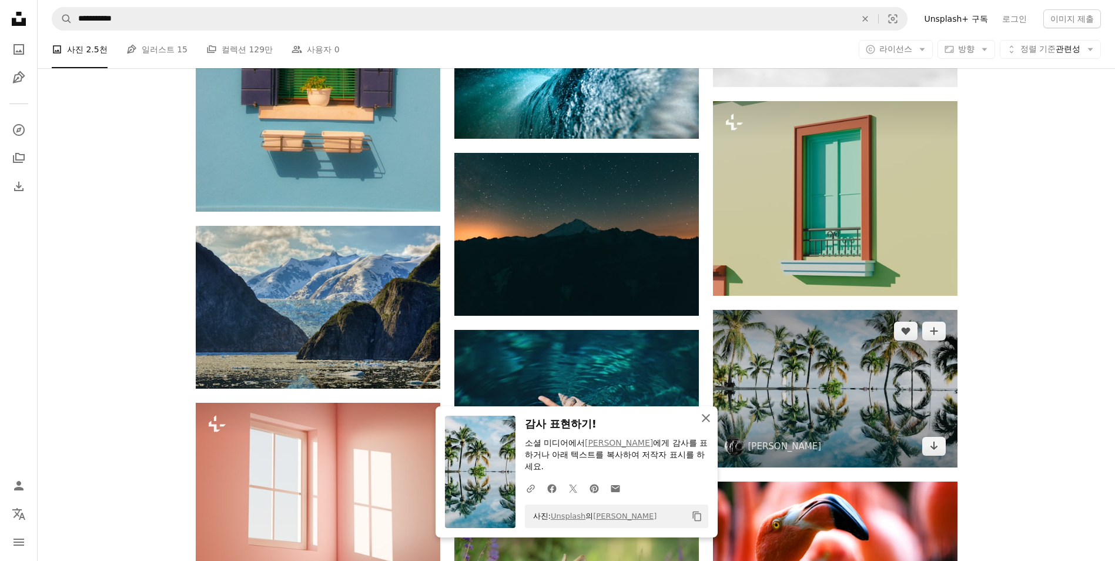
scroll to position [6626, 0]
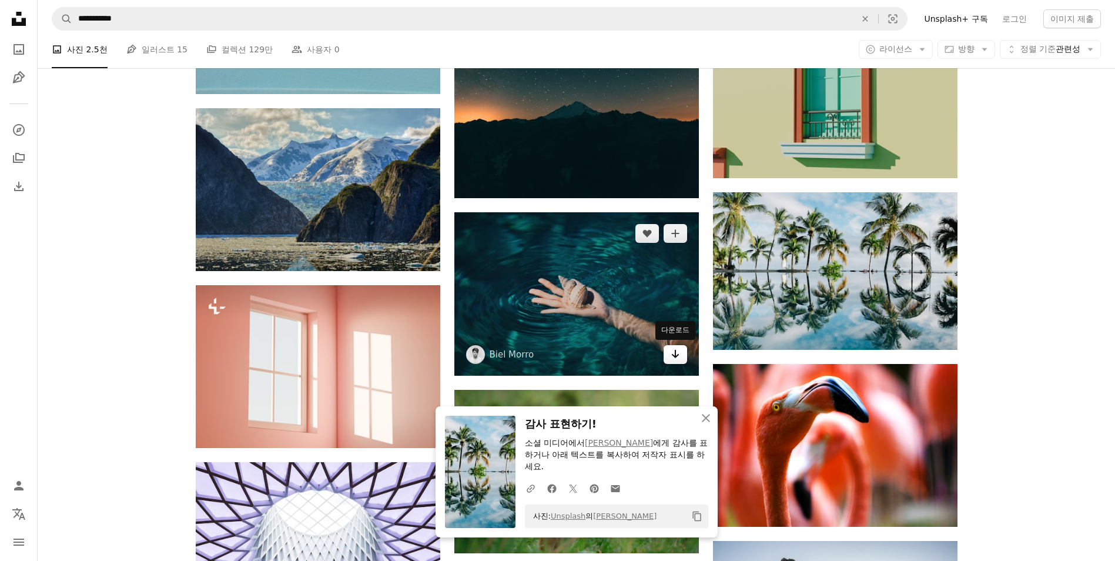
click at [675, 354] on icon "다운로드" at bounding box center [675, 354] width 8 height 8
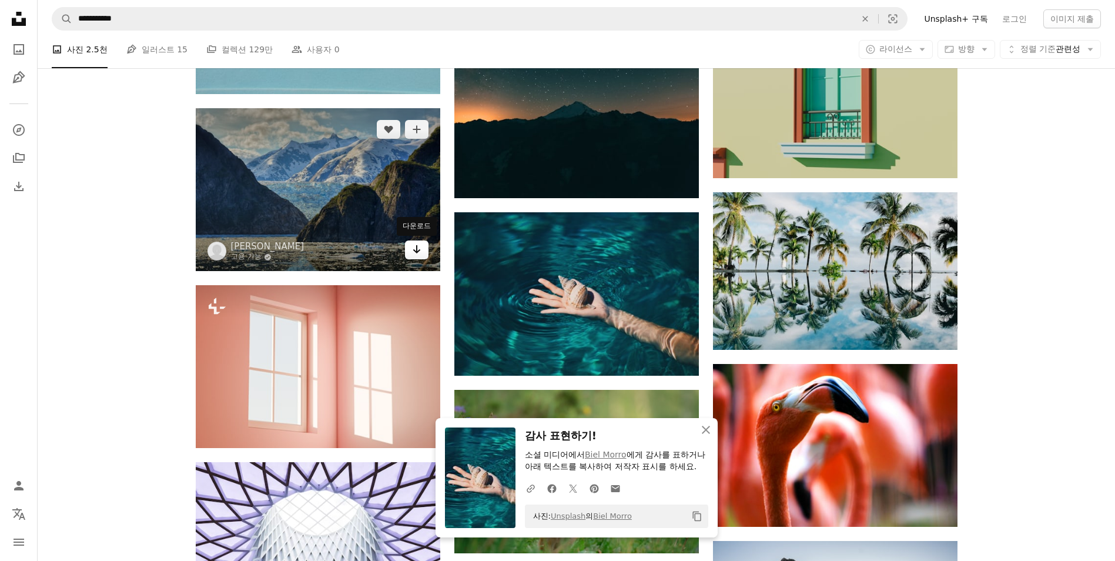
click at [415, 254] on icon "Arrow pointing down" at bounding box center [416, 249] width 9 height 14
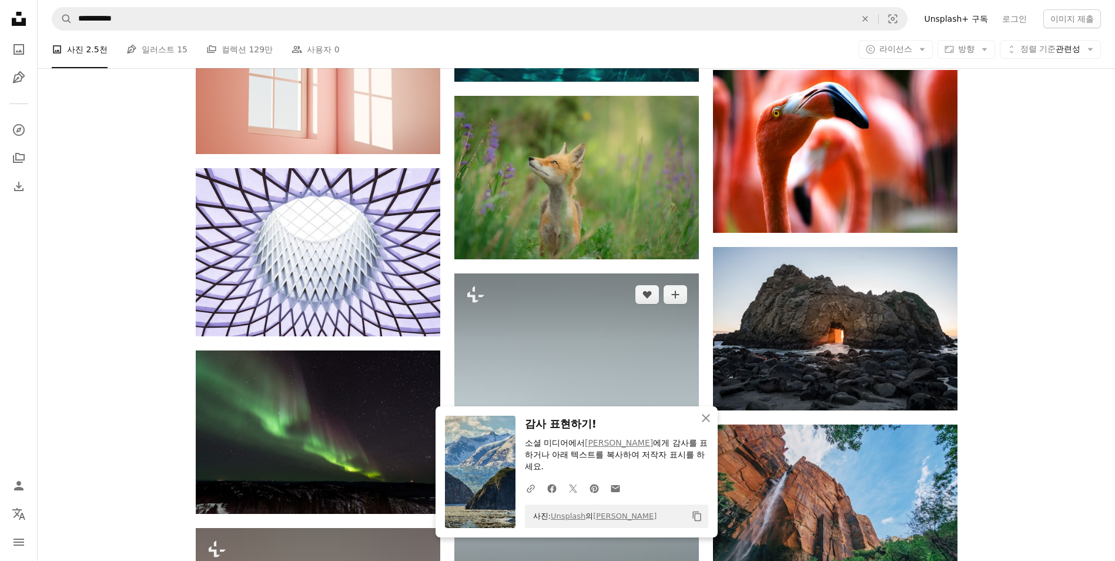
scroll to position [7038, 0]
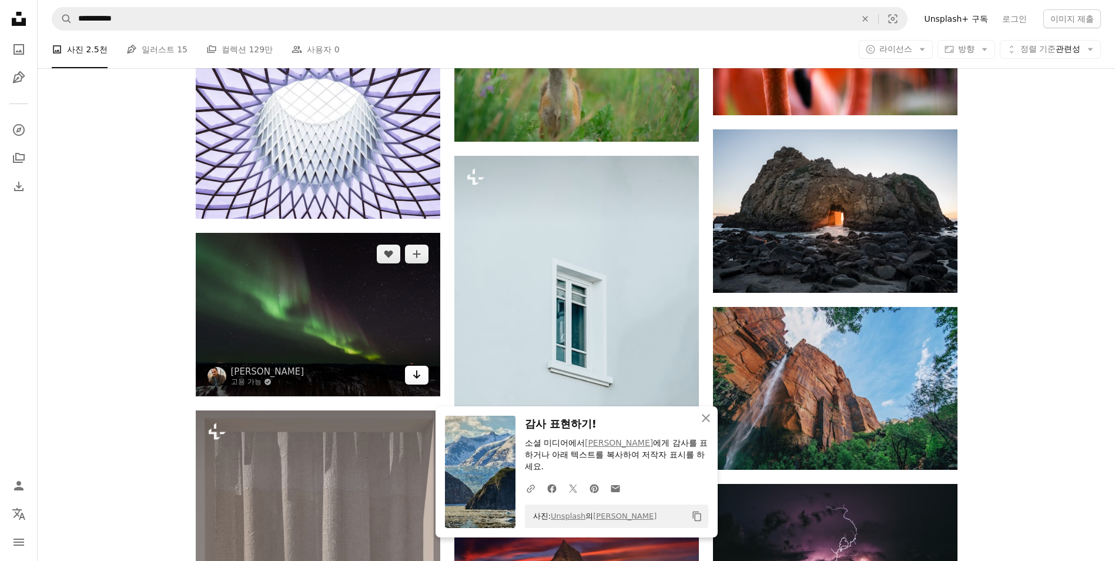
click at [421, 382] on link "Arrow pointing down" at bounding box center [417, 375] width 24 height 19
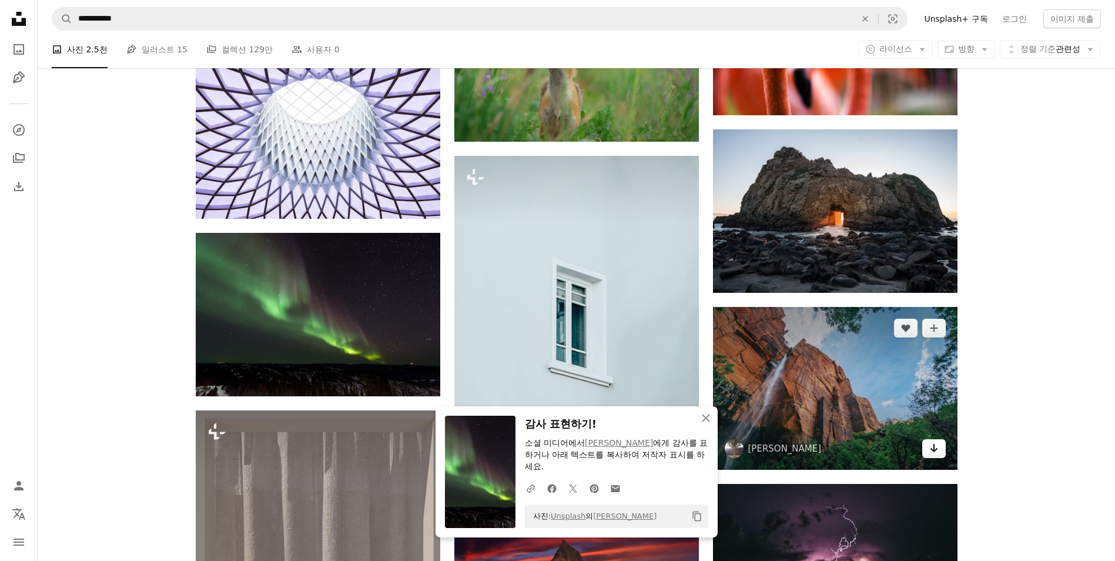
click at [928, 449] on link "Arrow pointing down" at bounding box center [934, 448] width 24 height 19
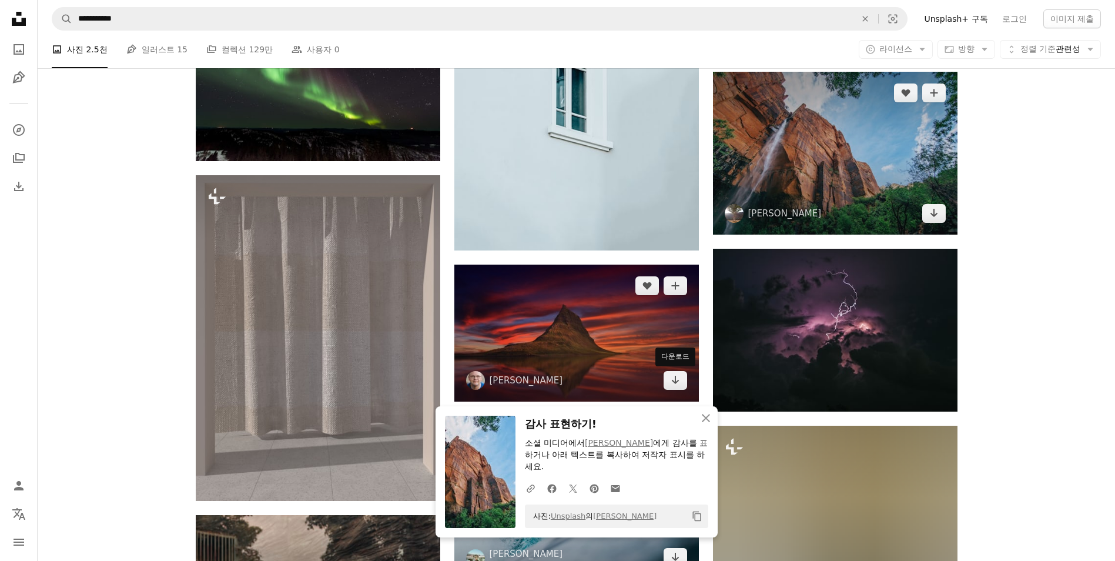
scroll to position [7390, 0]
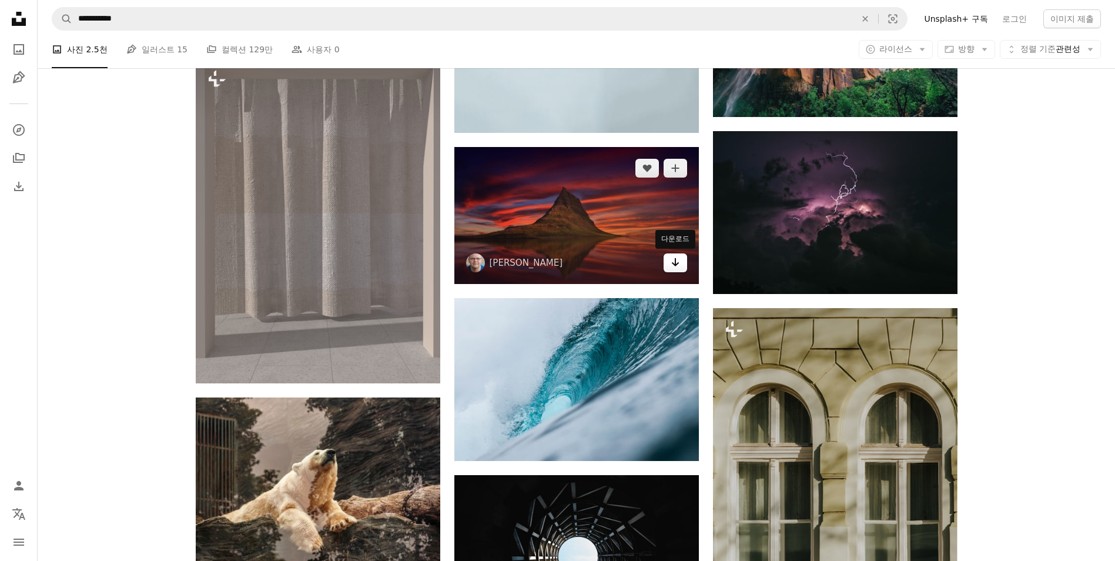
click at [680, 263] on link "Arrow pointing down" at bounding box center [676, 262] width 24 height 19
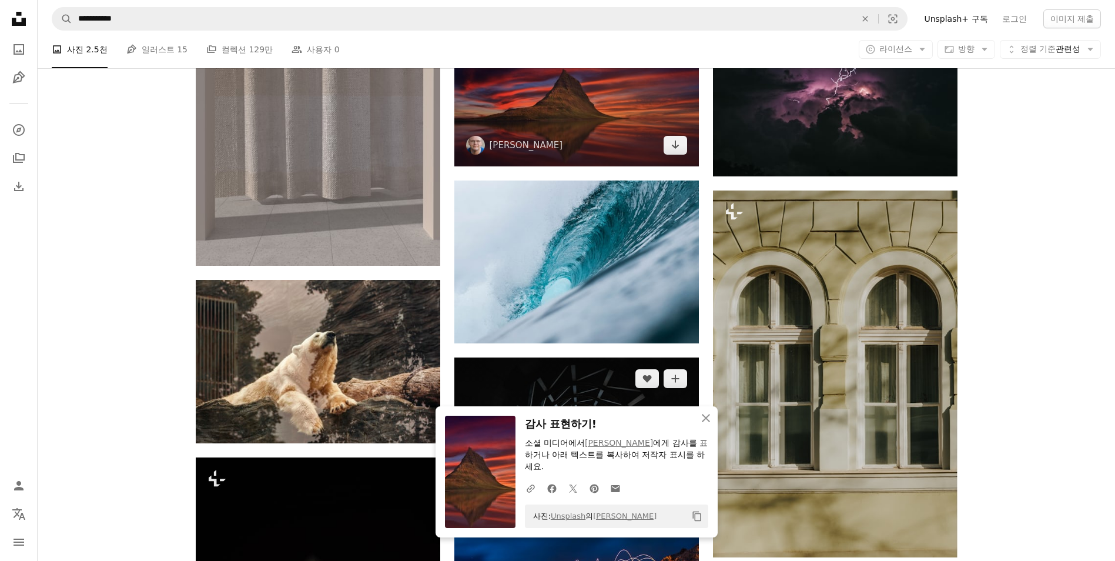
scroll to position [7567, 0]
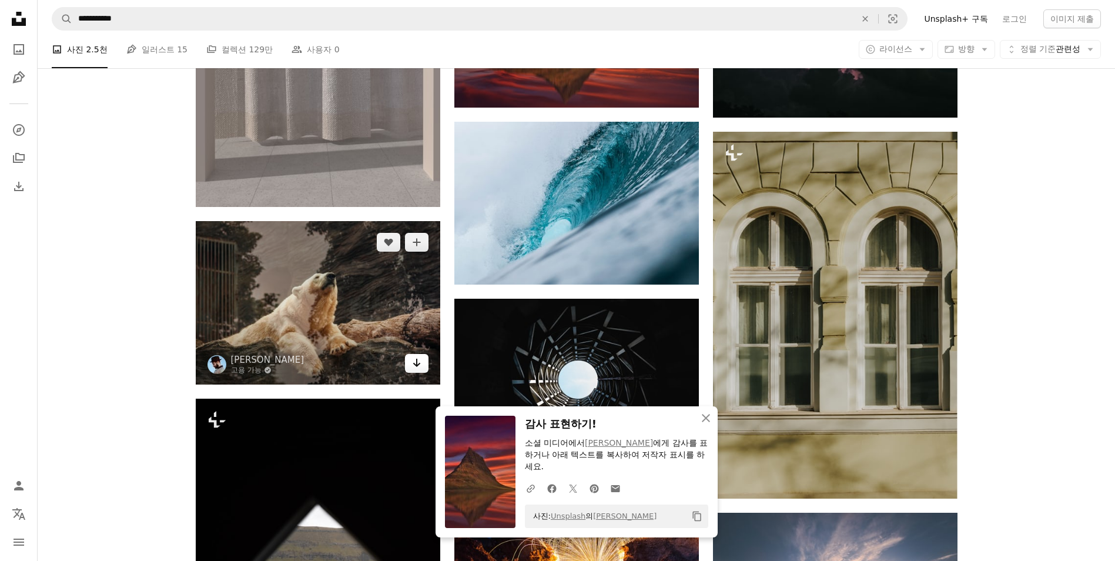
click at [419, 367] on icon "Arrow pointing down" at bounding box center [416, 363] width 9 height 14
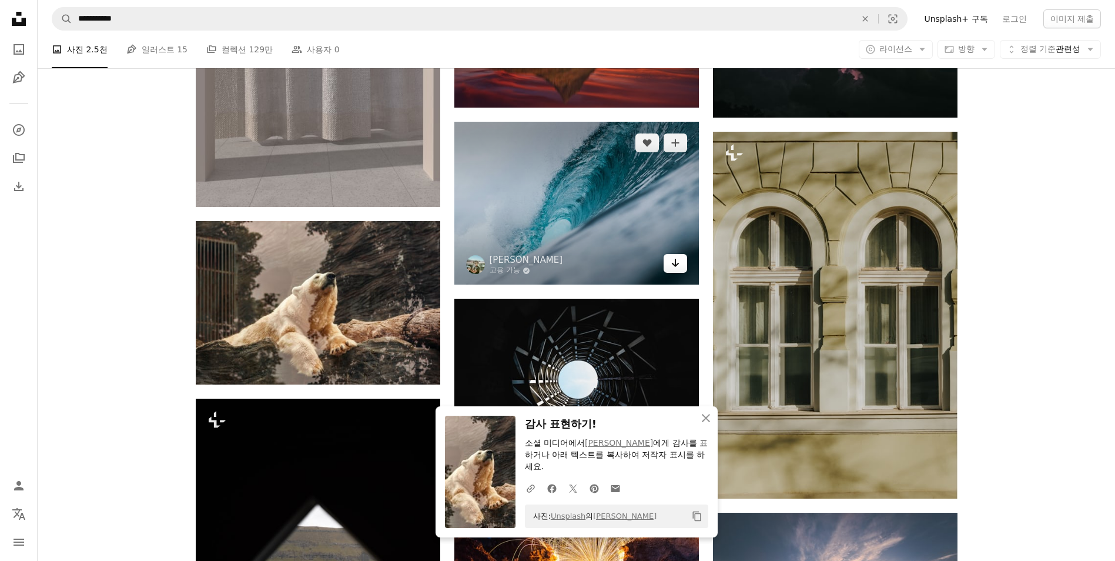
click at [674, 262] on icon "Arrow pointing down" at bounding box center [675, 263] width 9 height 14
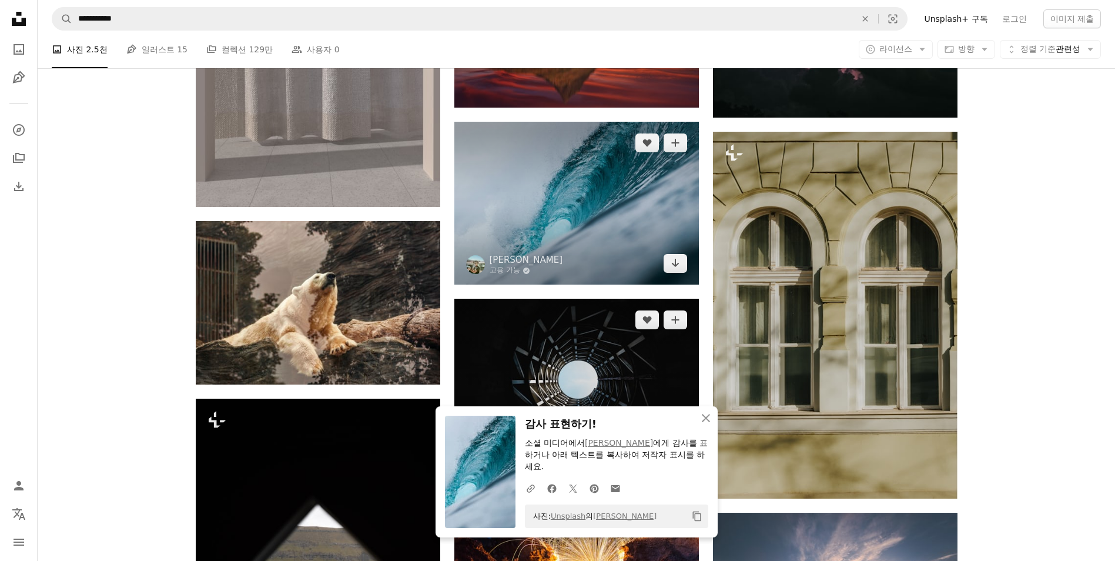
scroll to position [7625, 0]
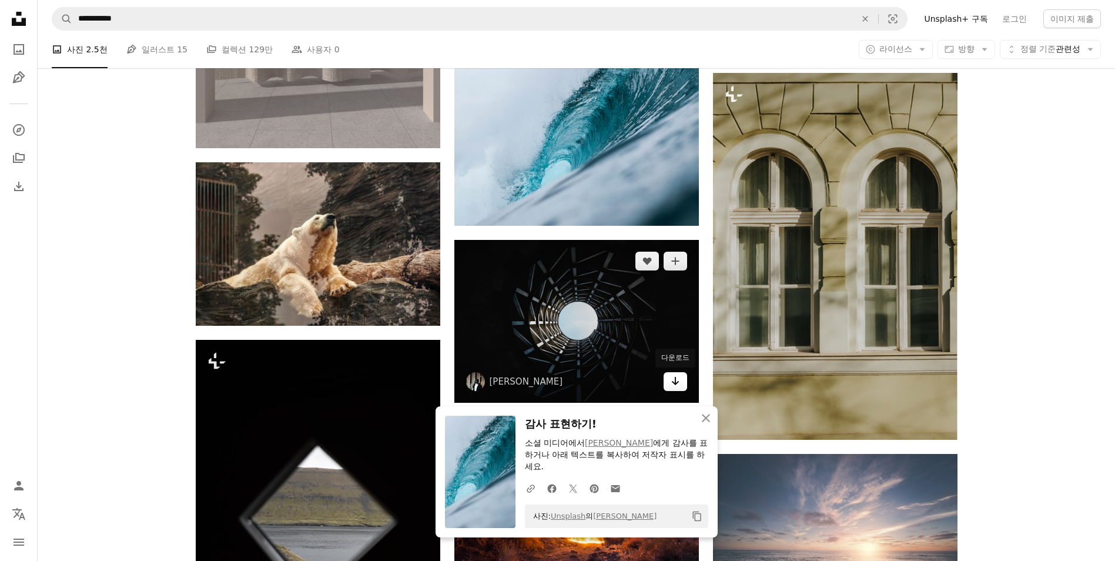
click at [674, 383] on icon "다운로드" at bounding box center [675, 381] width 8 height 8
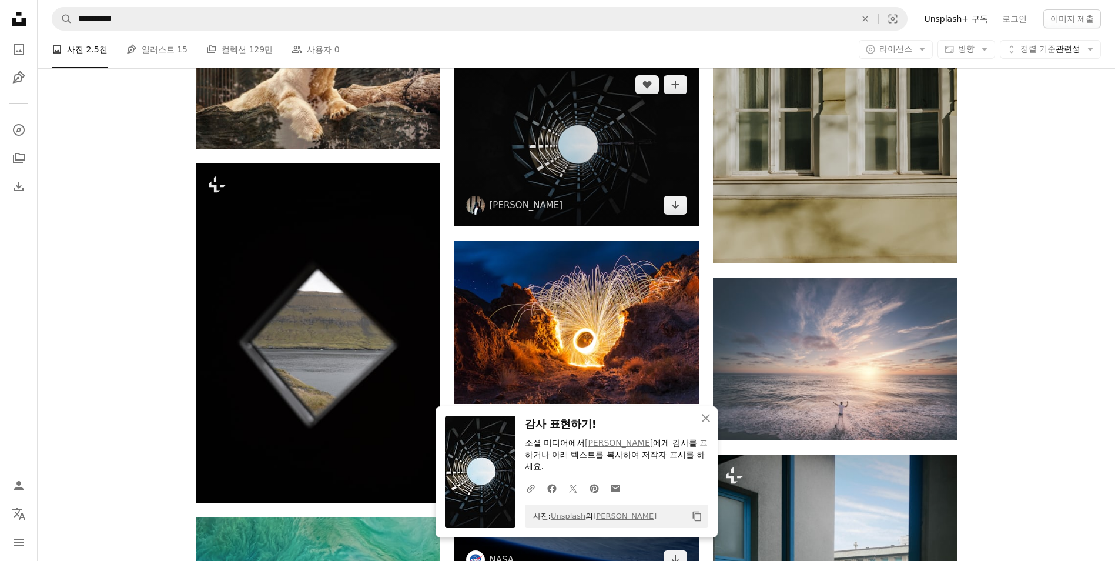
scroll to position [7919, 0]
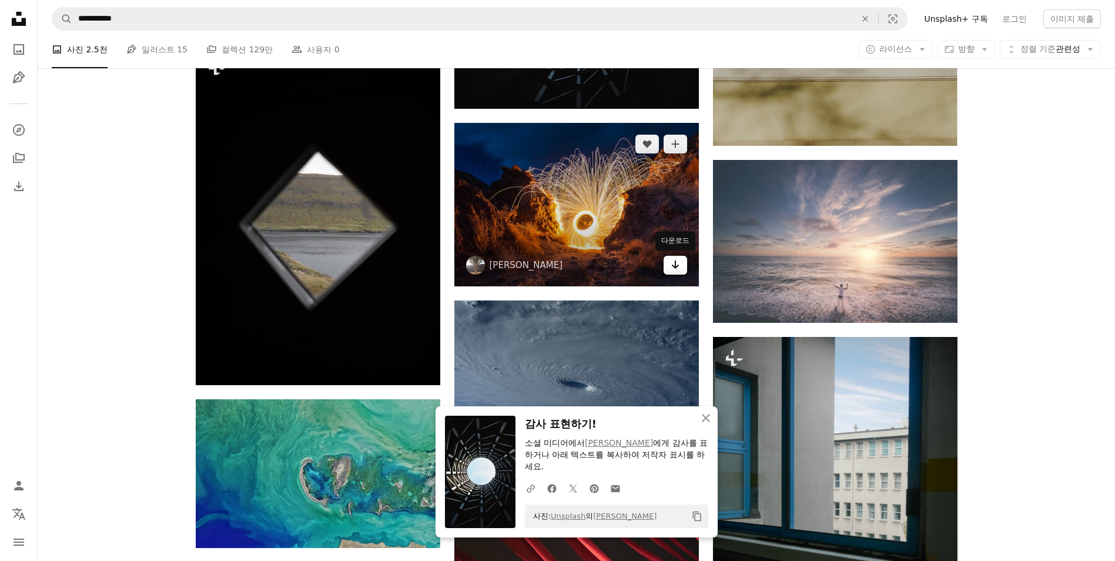
click at [678, 269] on icon "Arrow pointing down" at bounding box center [675, 264] width 9 height 14
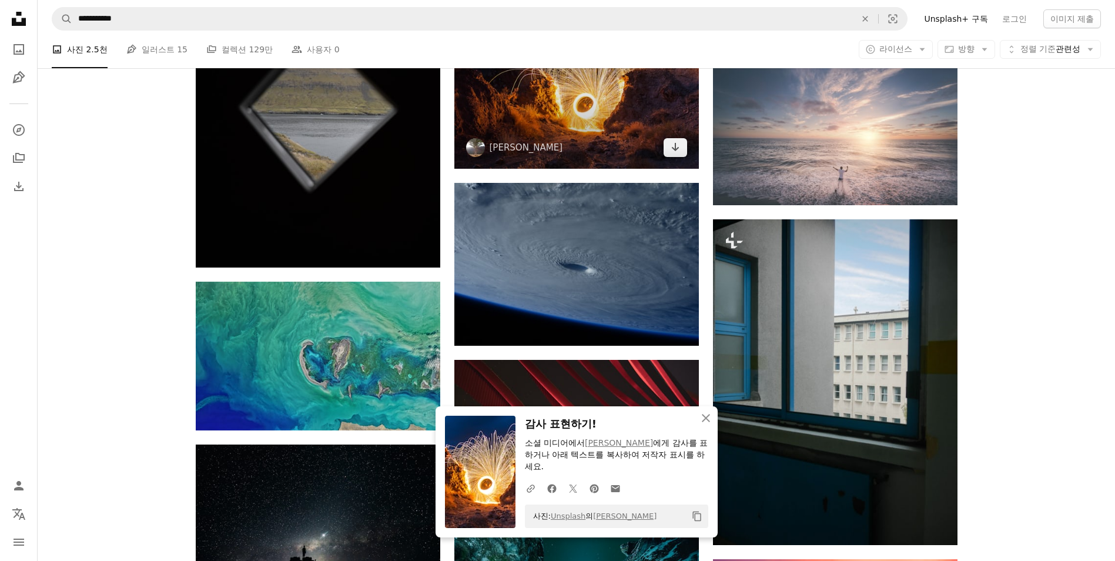
scroll to position [8096, 0]
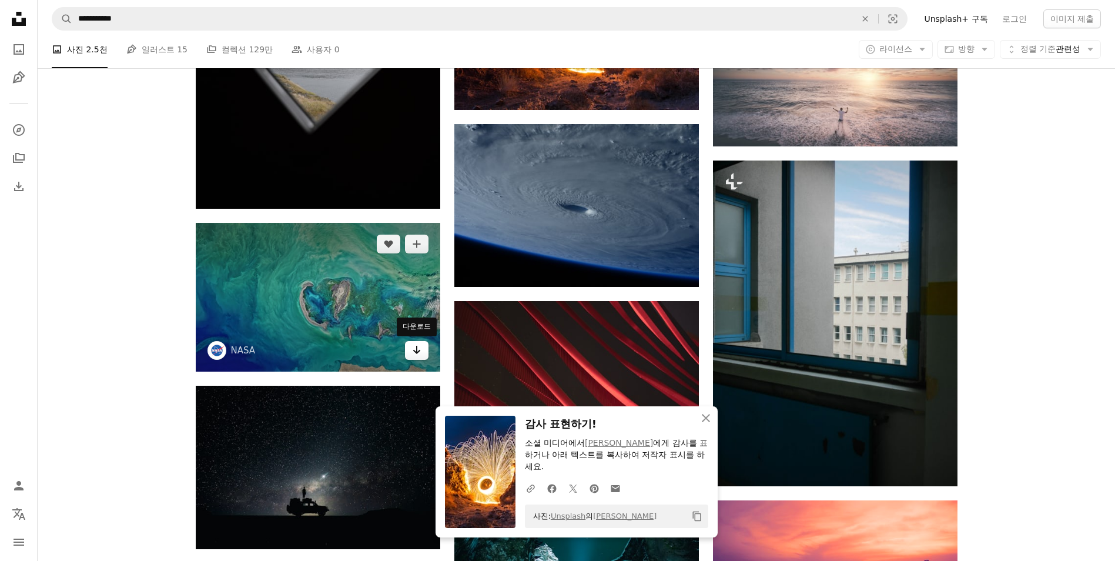
click at [418, 353] on icon "Arrow pointing down" at bounding box center [416, 350] width 9 height 14
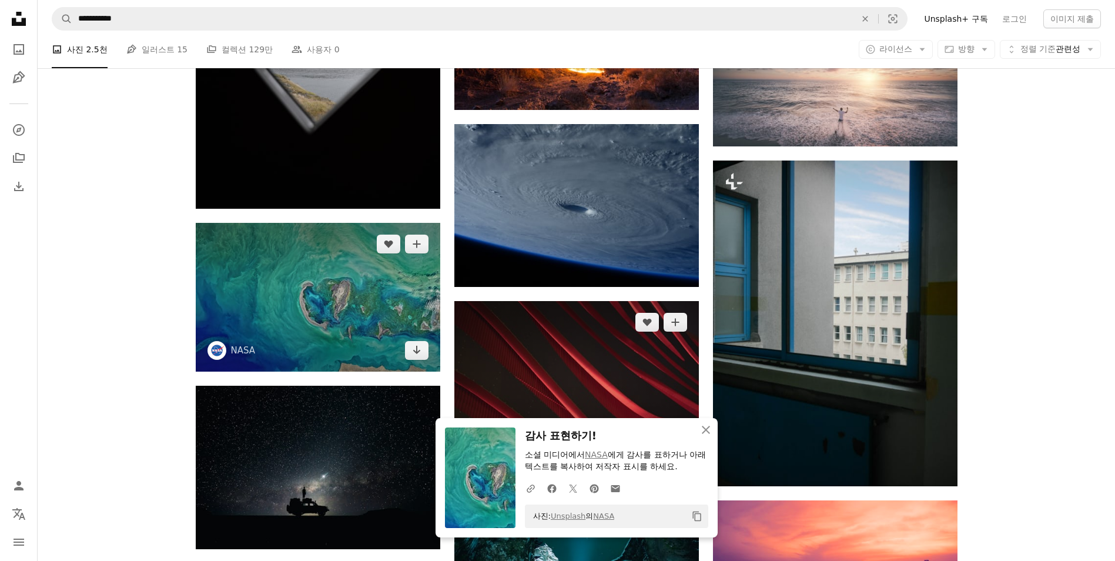
scroll to position [8272, 0]
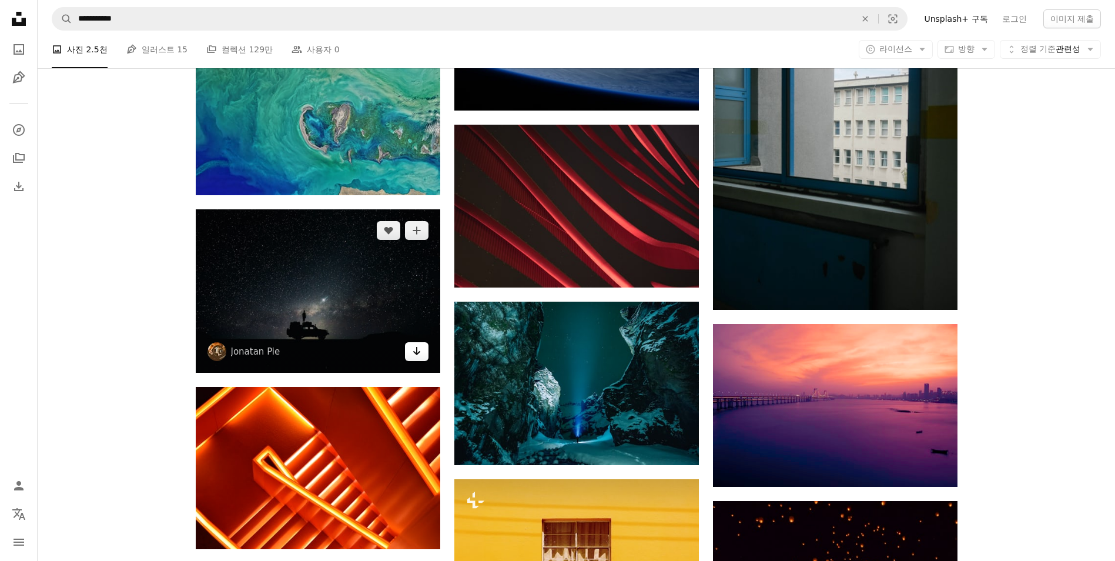
click at [424, 355] on link "Arrow pointing down" at bounding box center [417, 351] width 24 height 19
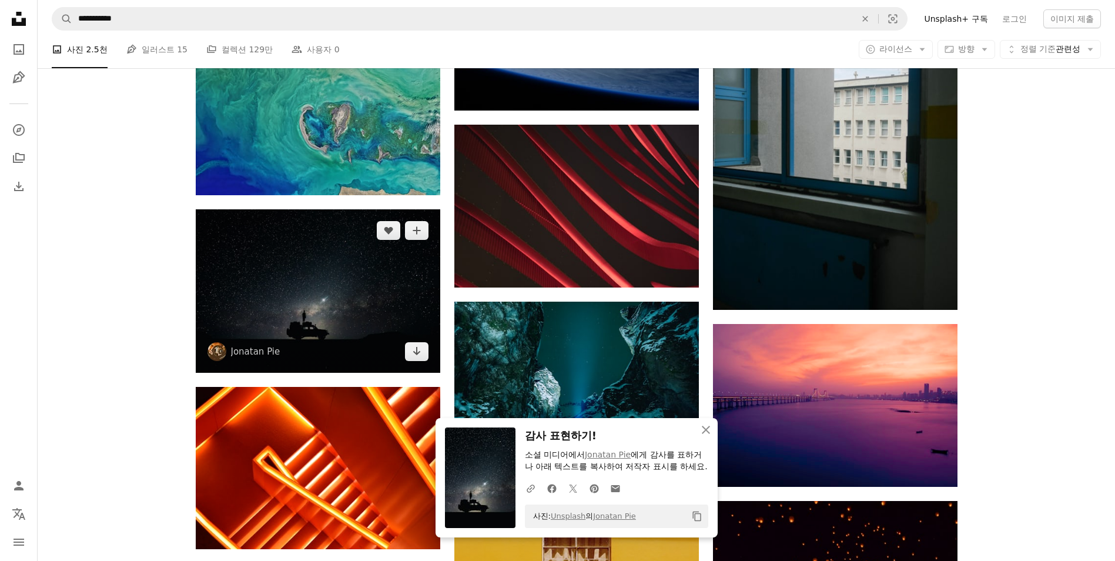
scroll to position [8448, 0]
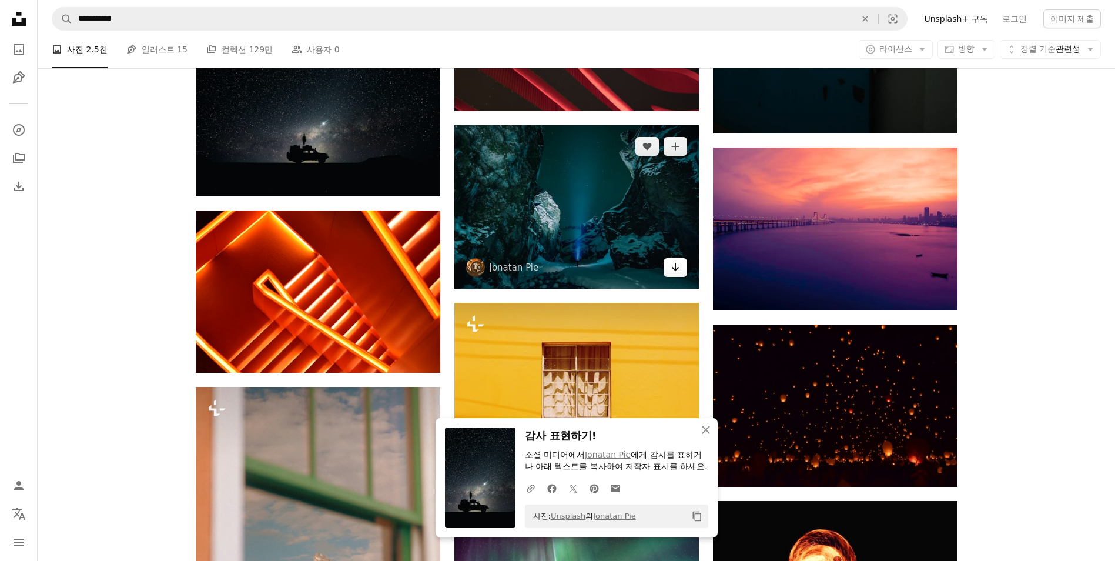
click at [677, 270] on icon "Arrow pointing down" at bounding box center [675, 267] width 9 height 14
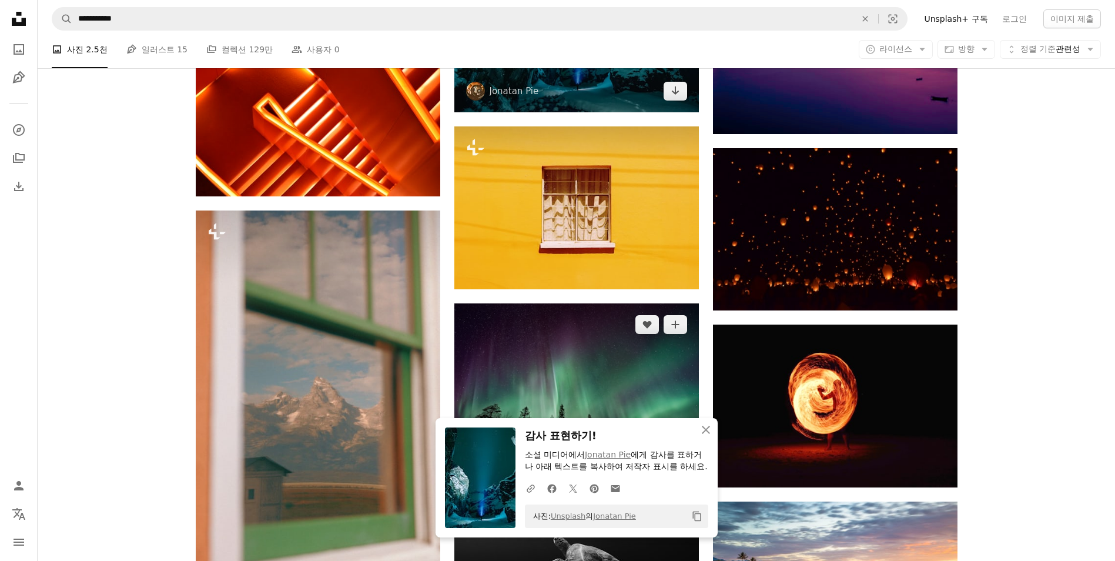
scroll to position [8742, 0]
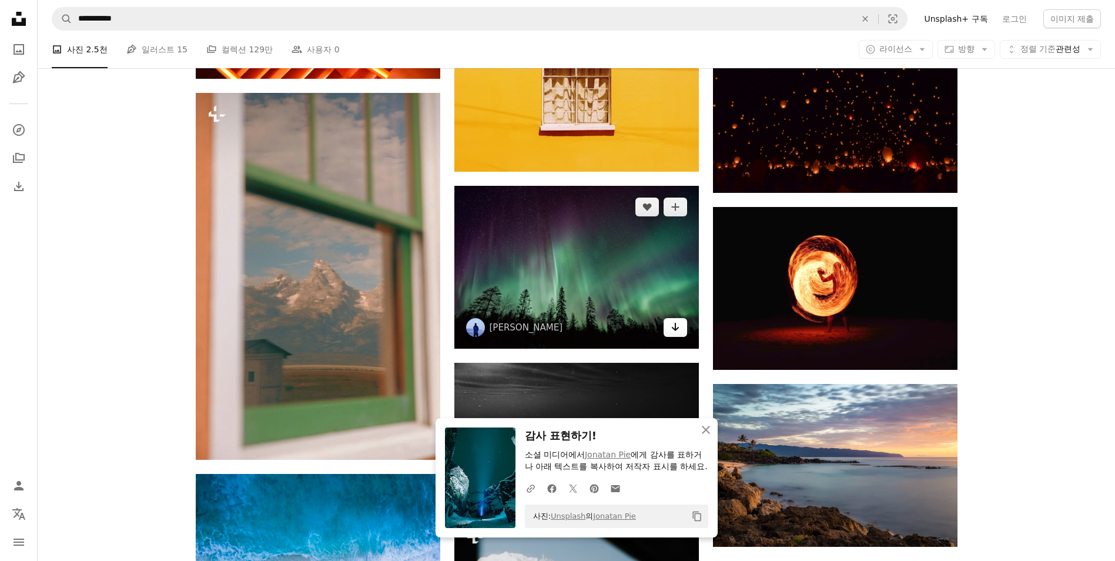
click at [675, 329] on icon "다운로드" at bounding box center [675, 327] width 8 height 8
